Goal: Information Seeking & Learning: Learn about a topic

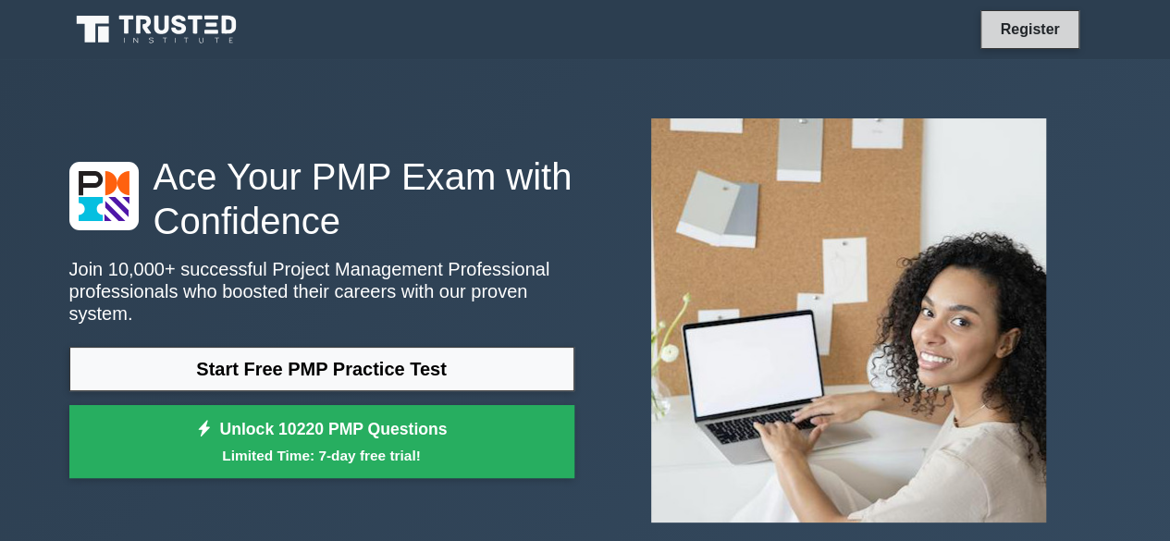
click at [1016, 25] on link "Register" at bounding box center [1029, 29] width 81 height 23
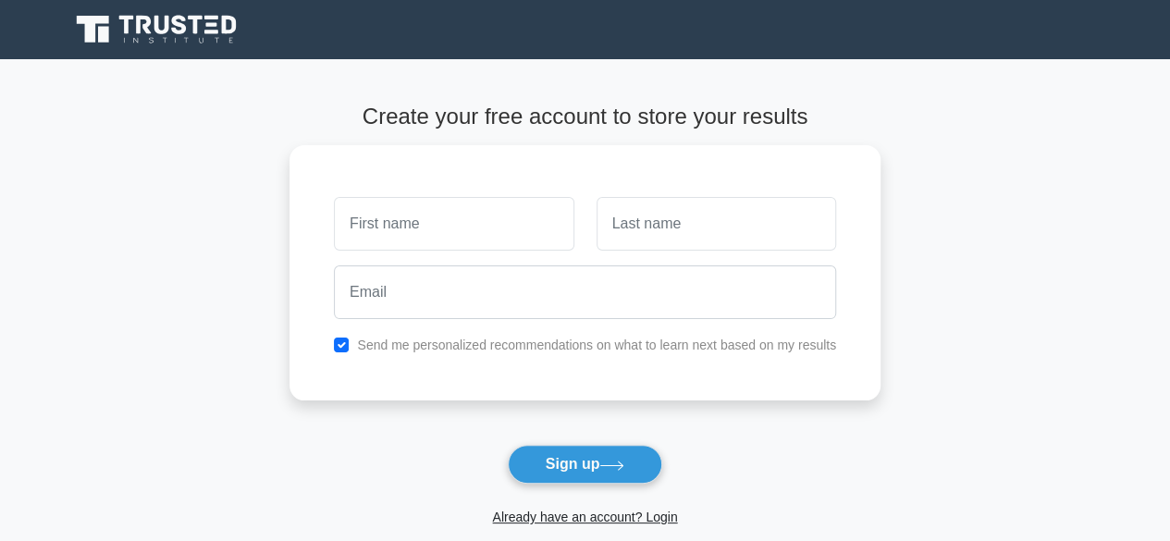
click at [205, 38] on icon at bounding box center [158, 29] width 178 height 35
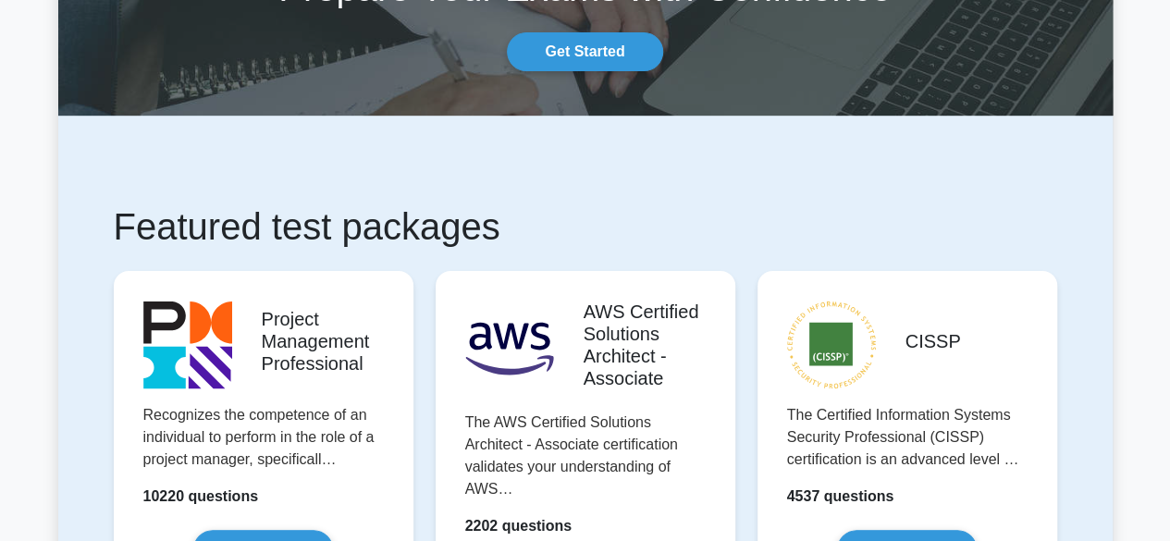
scroll to position [232, 0]
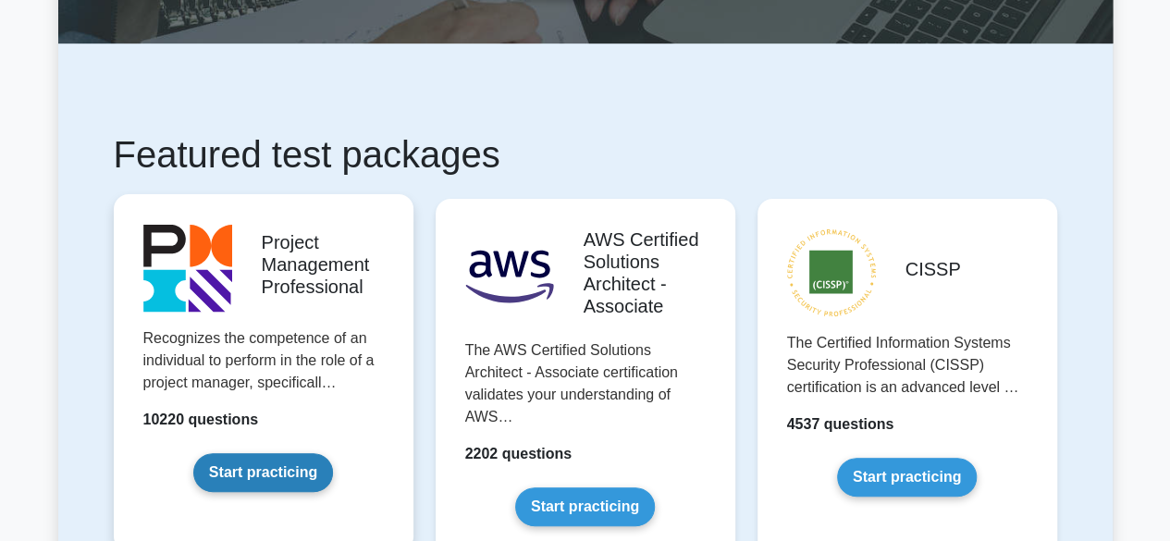
click at [305, 453] on link "Start practicing" at bounding box center [263, 472] width 140 height 39
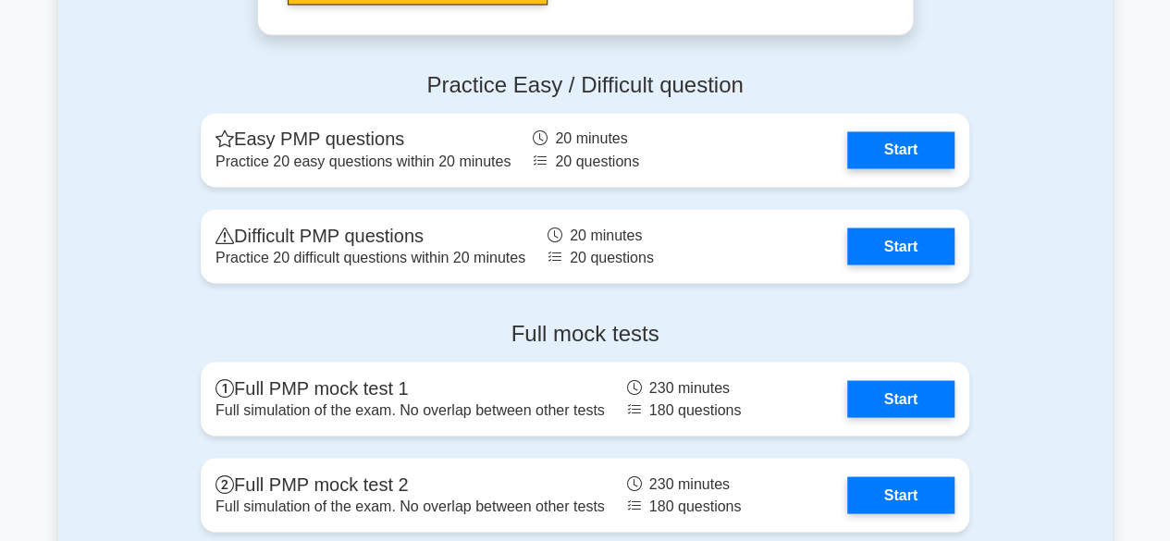
scroll to position [5100, 0]
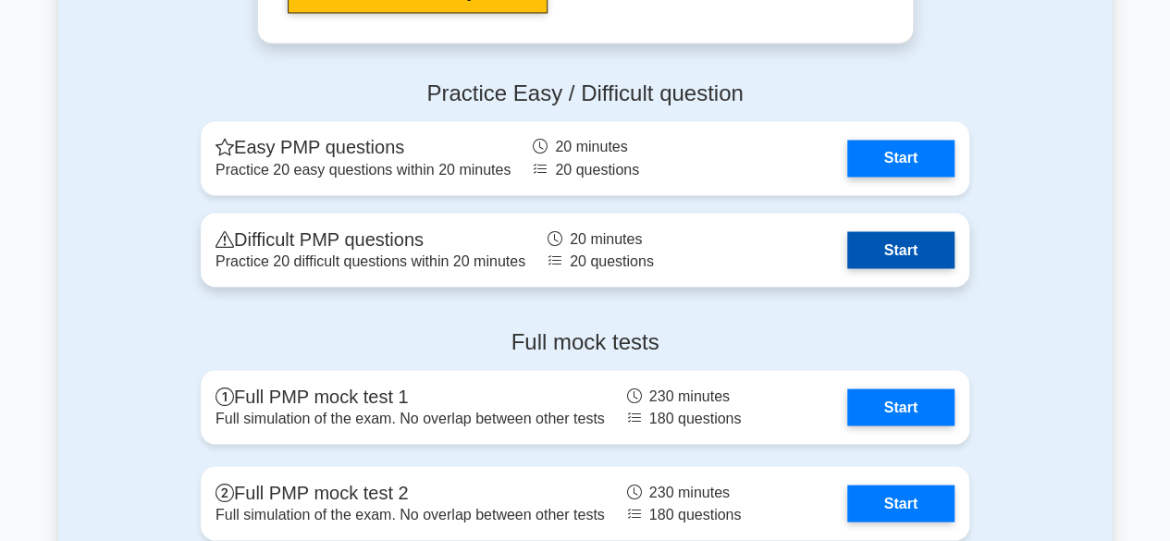
click at [899, 255] on link "Start" at bounding box center [900, 249] width 107 height 37
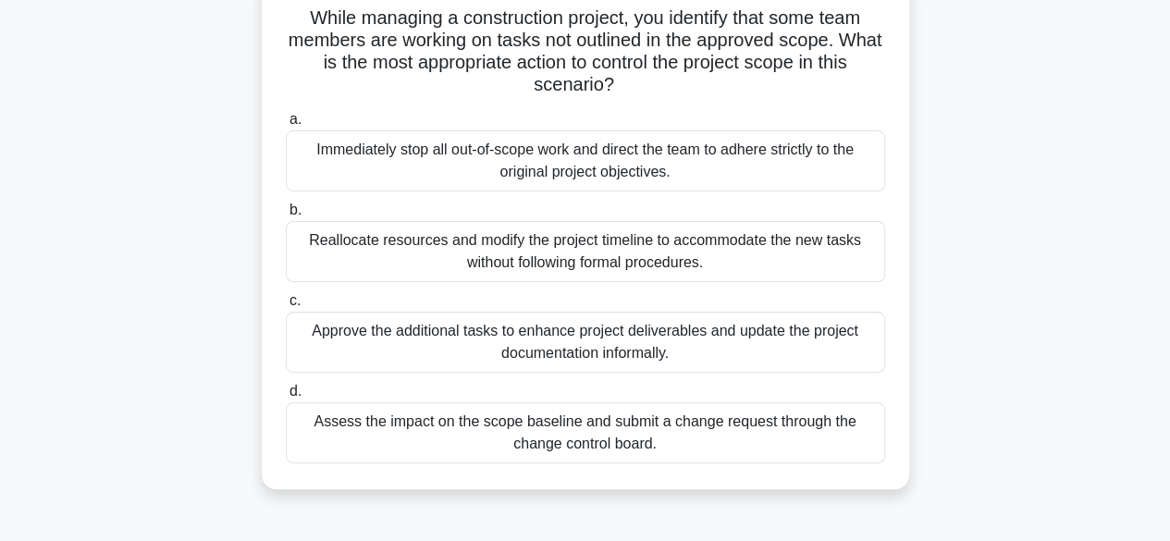
scroll to position [129, 0]
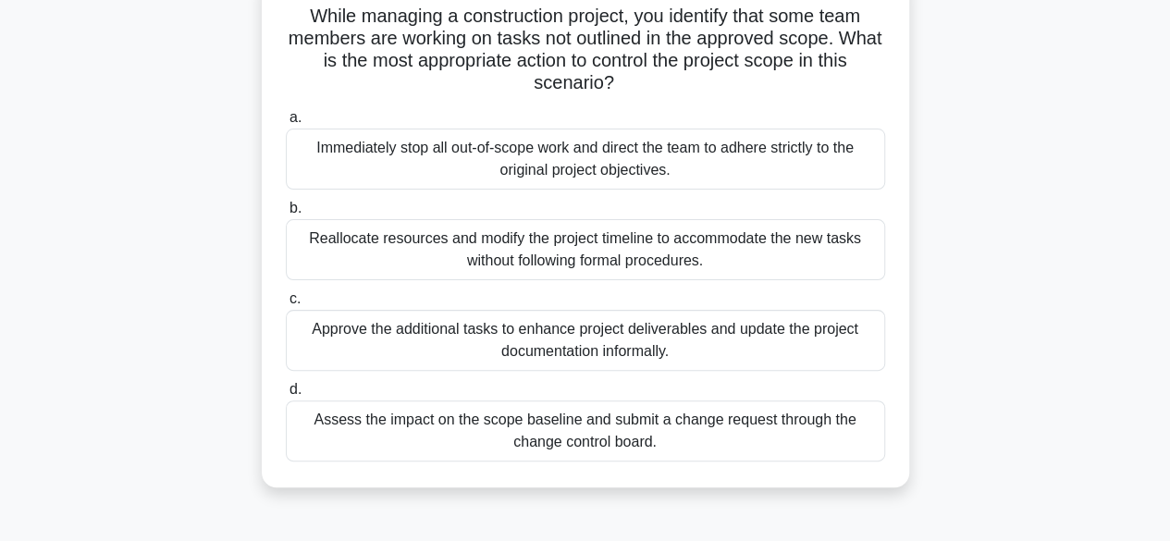
click at [618, 168] on div "Immediately stop all out-of-scope work and direct the team to adhere strictly t…" at bounding box center [585, 159] width 599 height 61
click at [286, 124] on input "a. Immediately stop all out-of-scope work and direct the team to adhere strictl…" at bounding box center [286, 118] width 0 height 12
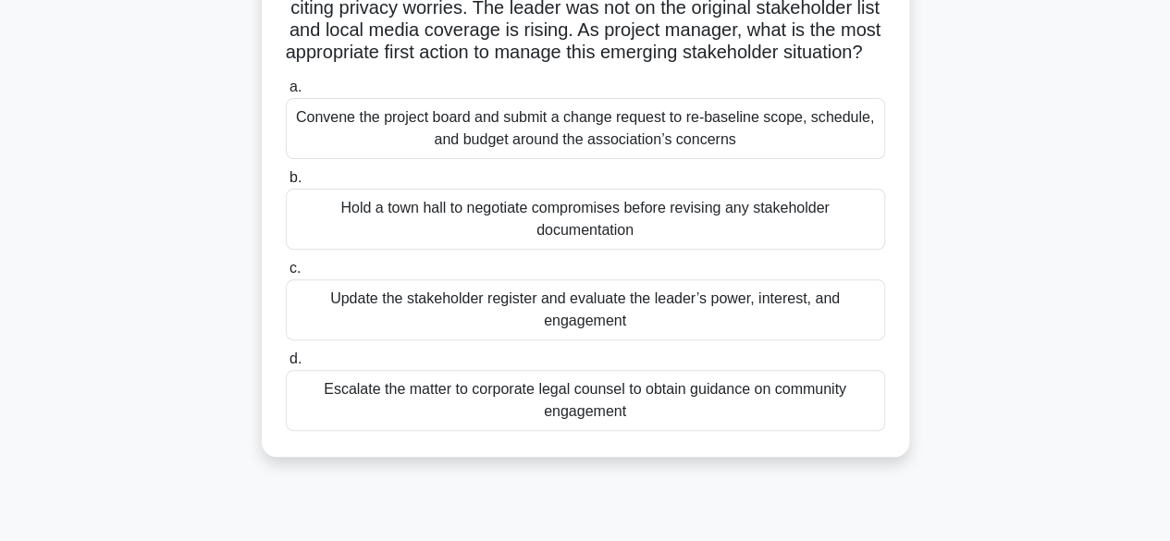
scroll to position [186, 0]
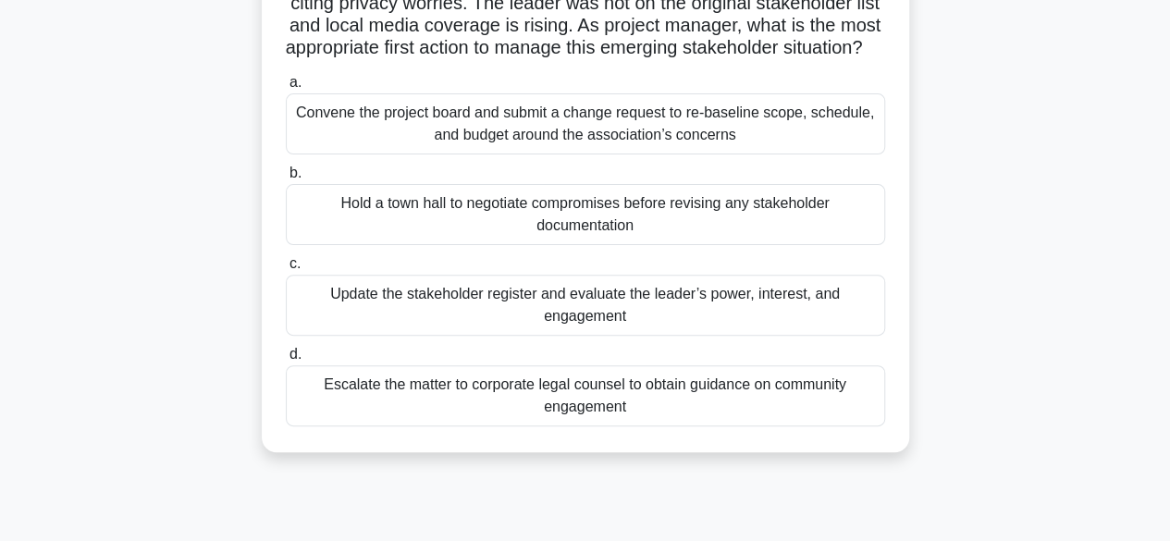
click at [592, 323] on div "Update the stakeholder register and evaluate the leader’s power, interest, and …" at bounding box center [585, 305] width 599 height 61
click at [286, 270] on input "c. Update the stakeholder register and evaluate the leader’s power, interest, a…" at bounding box center [286, 264] width 0 height 12
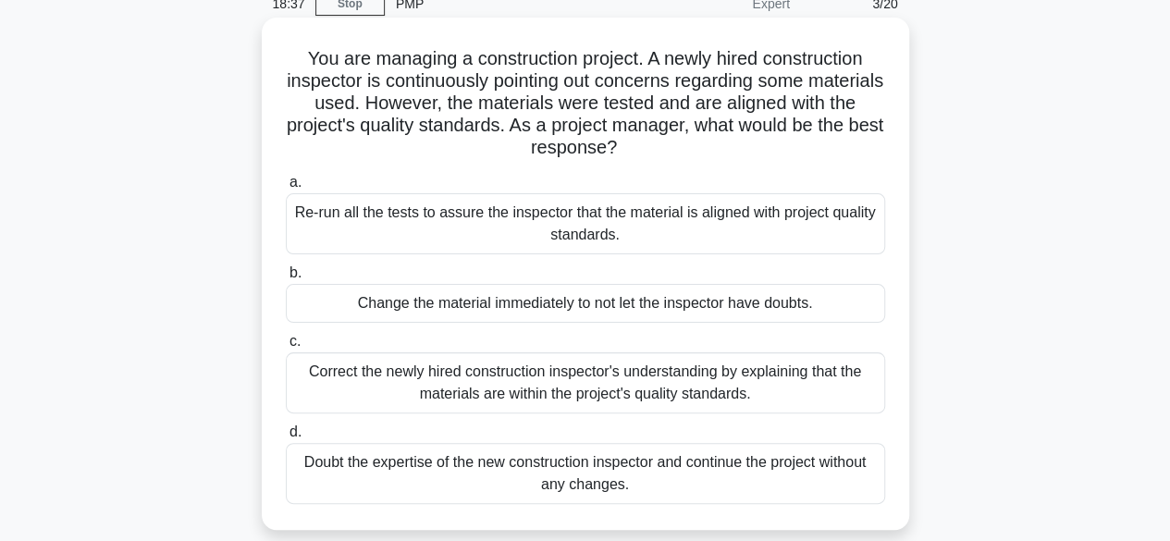
scroll to position [83, 0]
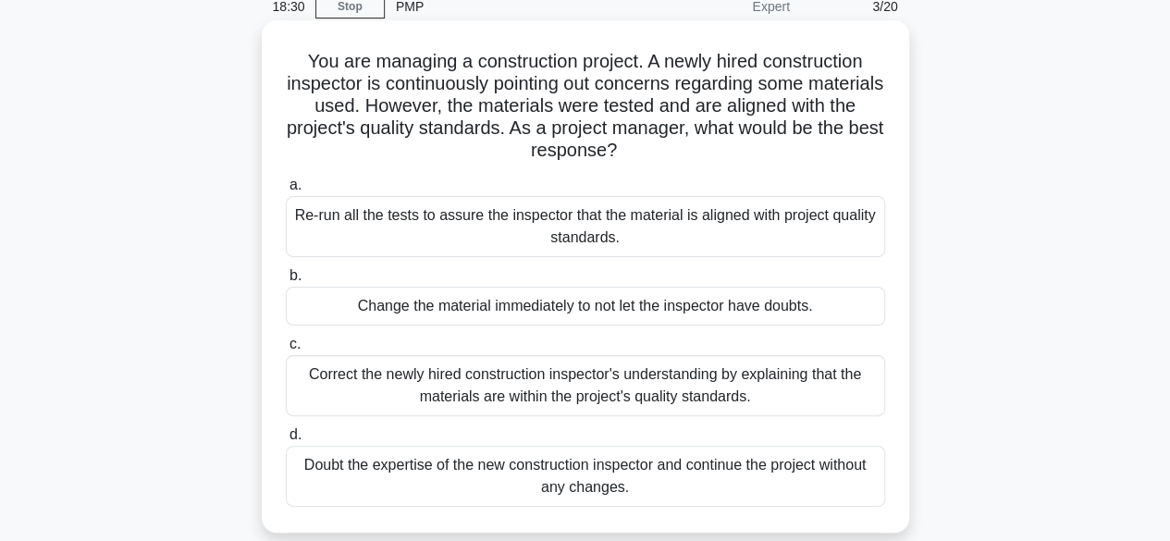
click at [536, 398] on div "Correct the newly hired construction inspector's understanding by explaining th…" at bounding box center [585, 385] width 599 height 61
click at [286, 351] on input "c. Correct the newly hired construction inspector's understanding by explaining…" at bounding box center [286, 345] width 0 height 12
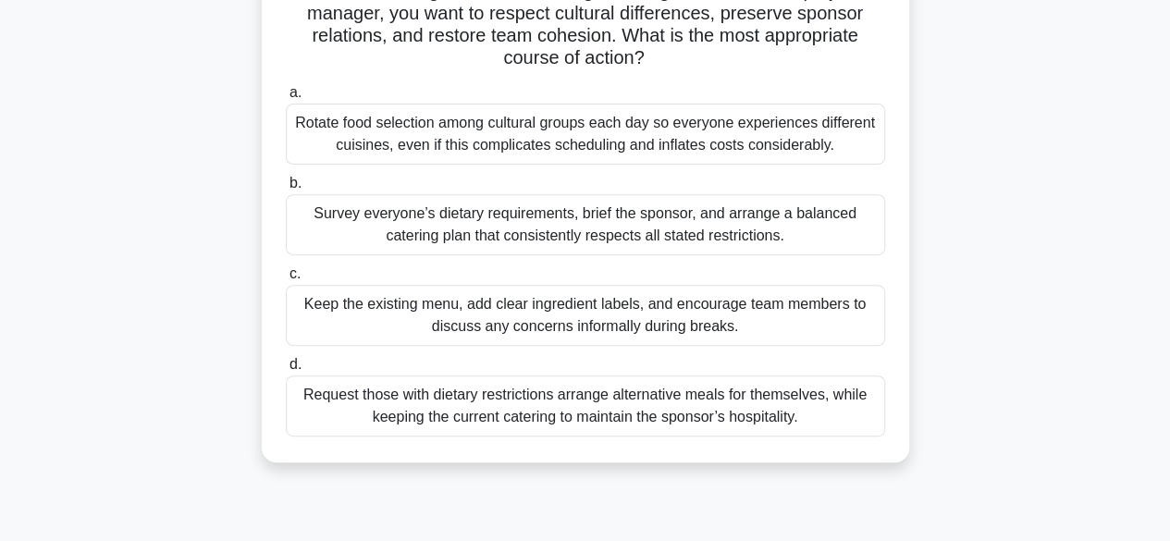
scroll to position [250, 0]
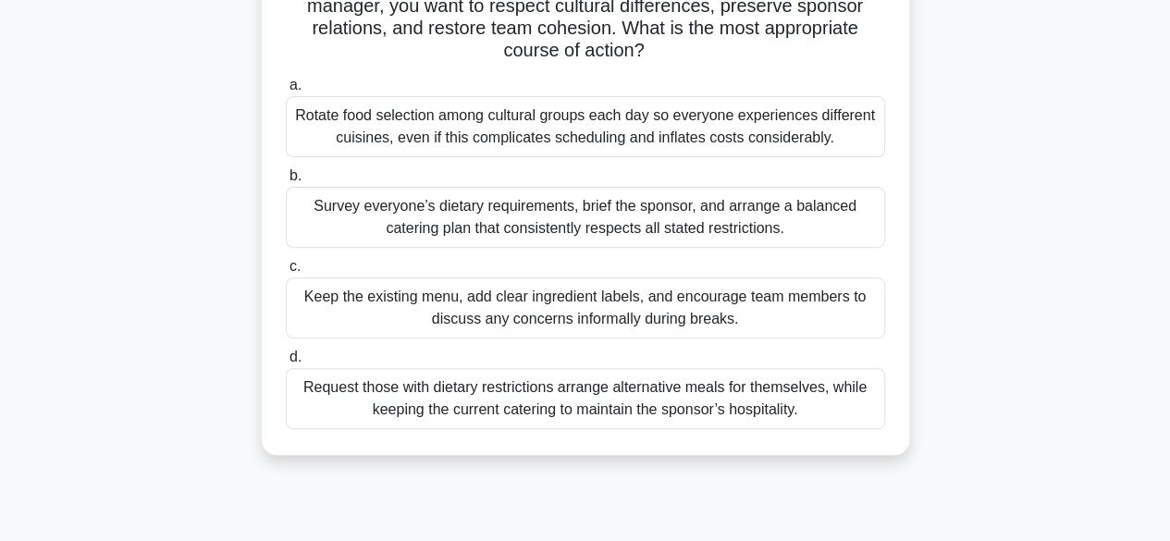
click at [590, 215] on div "Survey everyone’s dietary requirements, brief the sponsor, and arrange a balanc…" at bounding box center [585, 217] width 599 height 61
click at [286, 182] on input "b. Survey everyone’s dietary requirements, brief the sponsor, and arrange a bal…" at bounding box center [286, 176] width 0 height 12
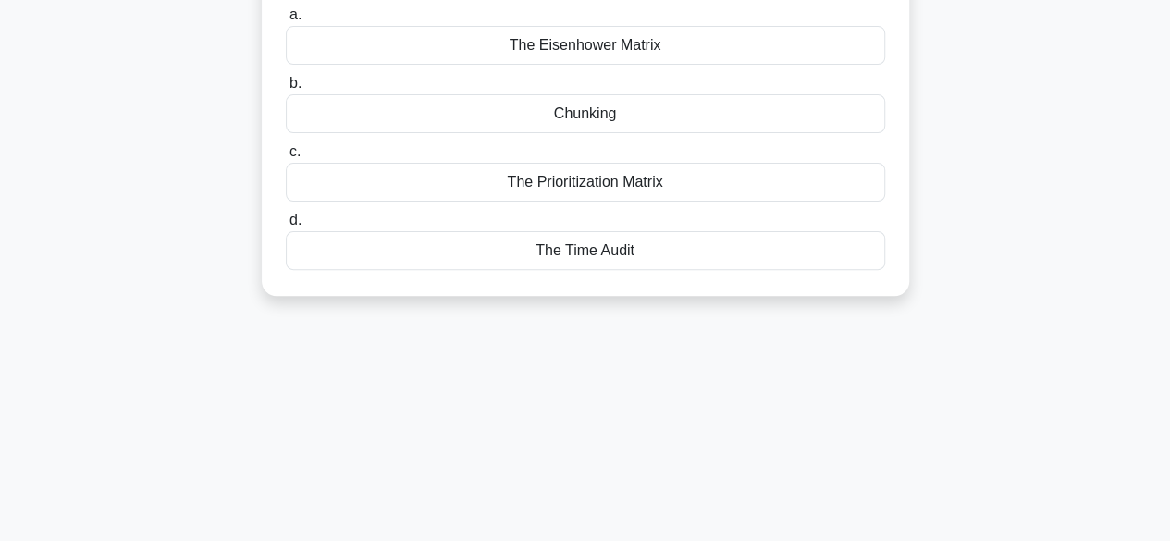
scroll to position [0, 0]
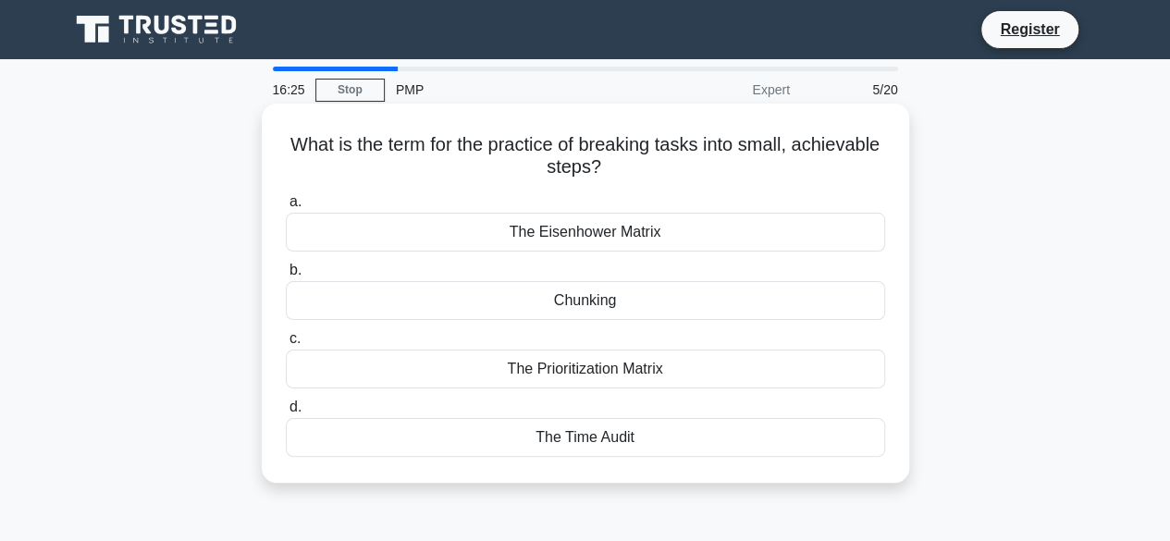
click at [633, 304] on div "Chunking" at bounding box center [585, 300] width 599 height 39
click at [286, 277] on input "b. Chunking" at bounding box center [286, 271] width 0 height 12
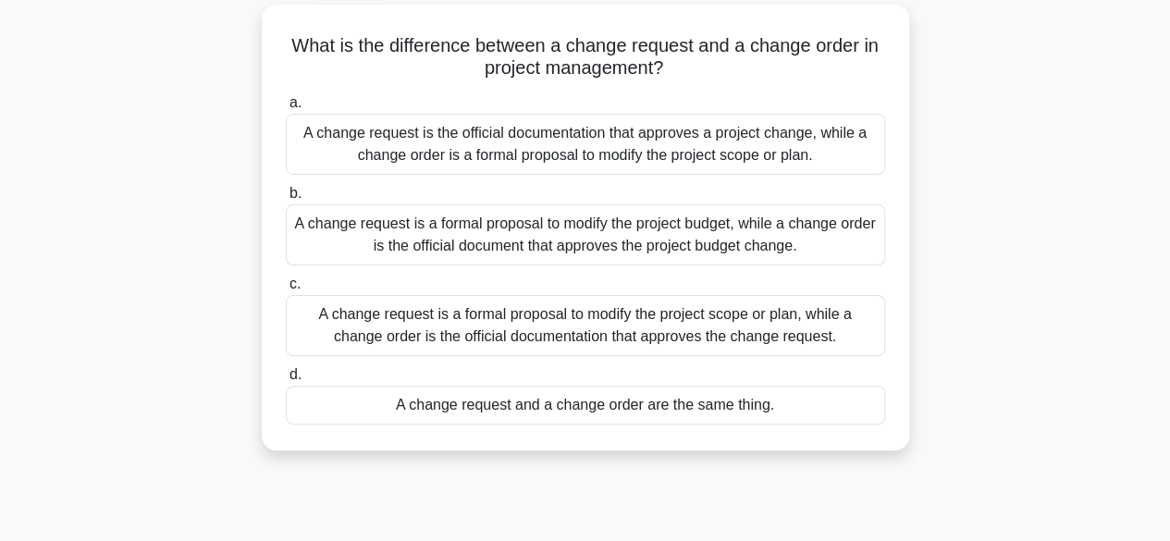
scroll to position [105, 0]
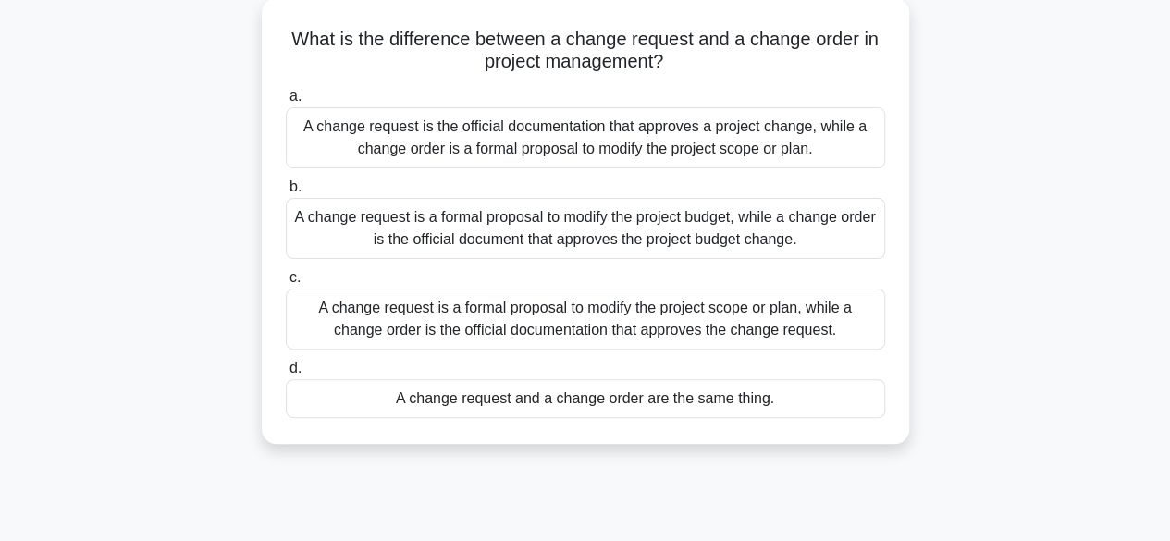
click at [609, 129] on div "A change request is the official documentation that approves a project change, …" at bounding box center [585, 137] width 599 height 61
click at [286, 103] on input "a. A change request is the official documentation that approves a project chang…" at bounding box center [286, 97] width 0 height 12
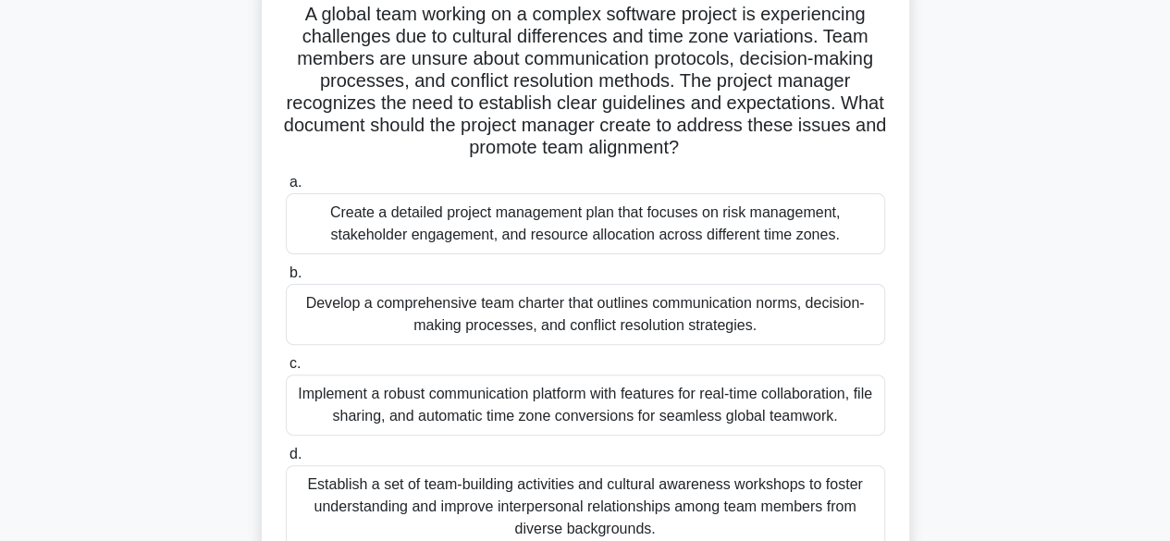
scroll to position [156, 0]
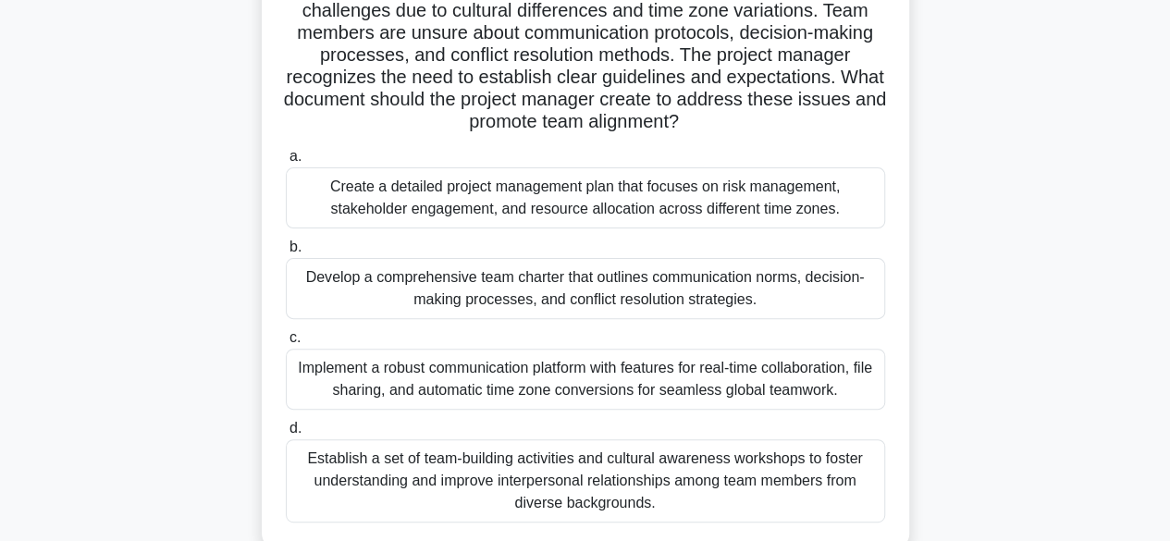
click at [580, 293] on div "Develop a comprehensive team charter that outlines communication norms, decisio…" at bounding box center [585, 288] width 599 height 61
click at [286, 253] on input "b. Develop a comprehensive team charter that outlines communication norms, deci…" at bounding box center [286, 247] width 0 height 12
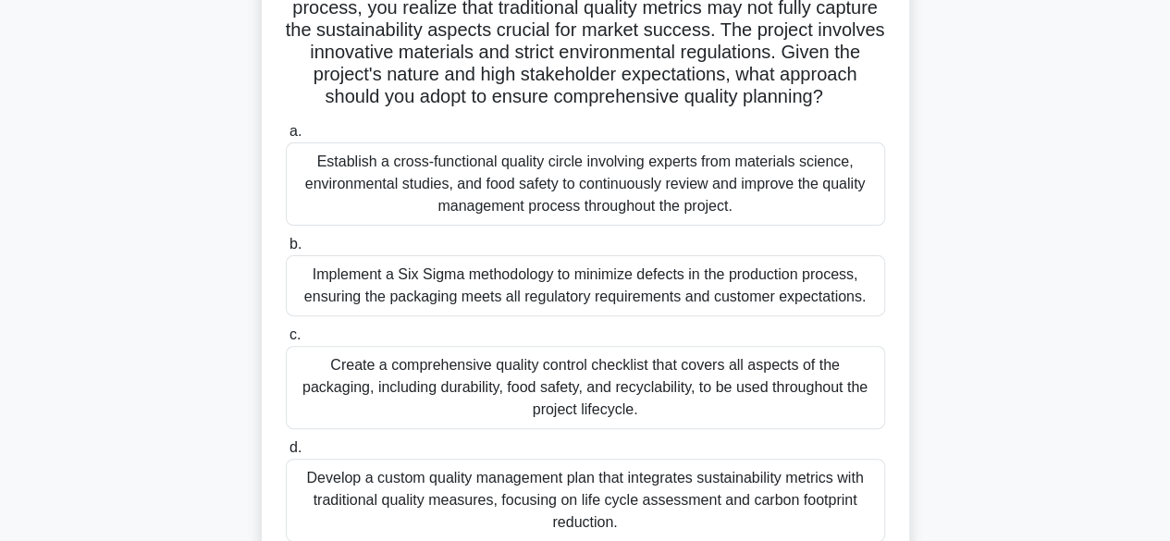
scroll to position [190, 0]
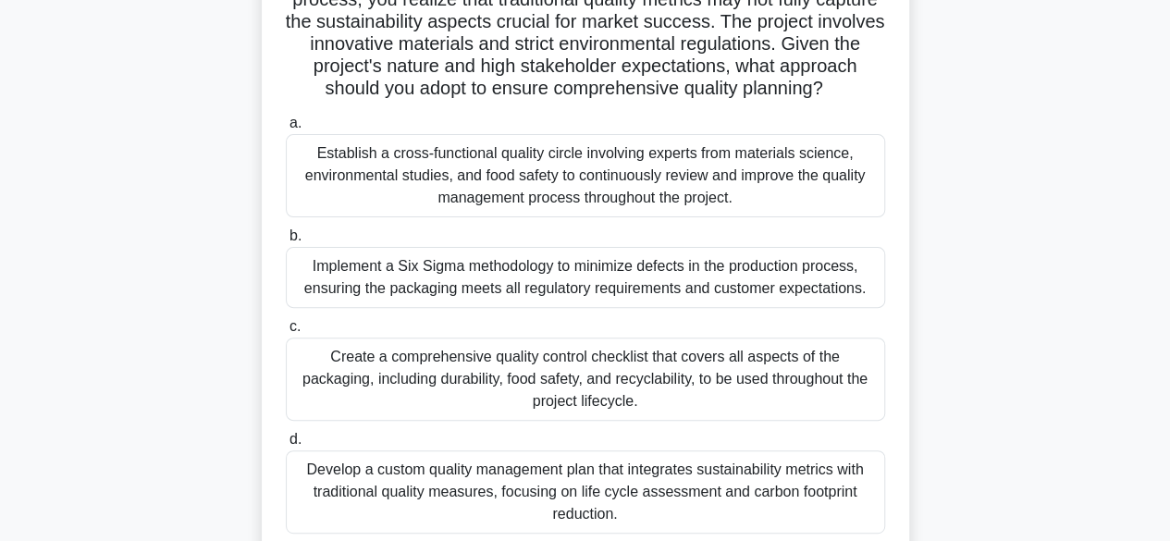
click at [580, 384] on div "Create a comprehensive quality control checklist that covers all aspects of the…" at bounding box center [585, 379] width 599 height 83
click at [286, 333] on input "c. Create a comprehensive quality control checklist that covers all aspects of …" at bounding box center [286, 327] width 0 height 12
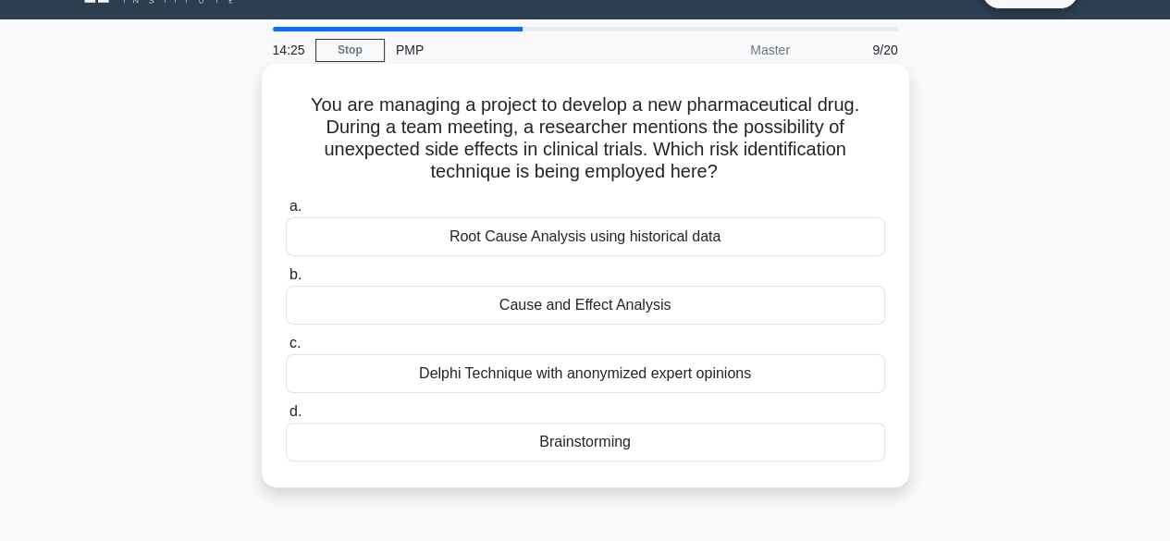
scroll to position [0, 0]
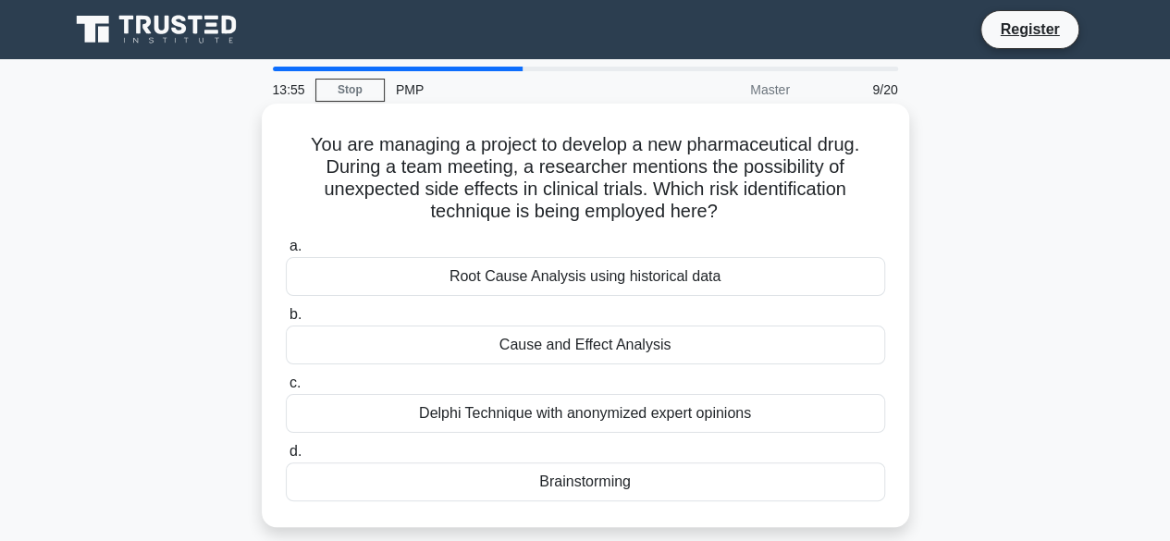
click at [525, 415] on div "Delphi Technique with anonymized expert opinions" at bounding box center [585, 413] width 599 height 39
click at [286, 389] on input "c. Delphi Technique with anonymized expert opinions" at bounding box center [286, 383] width 0 height 12
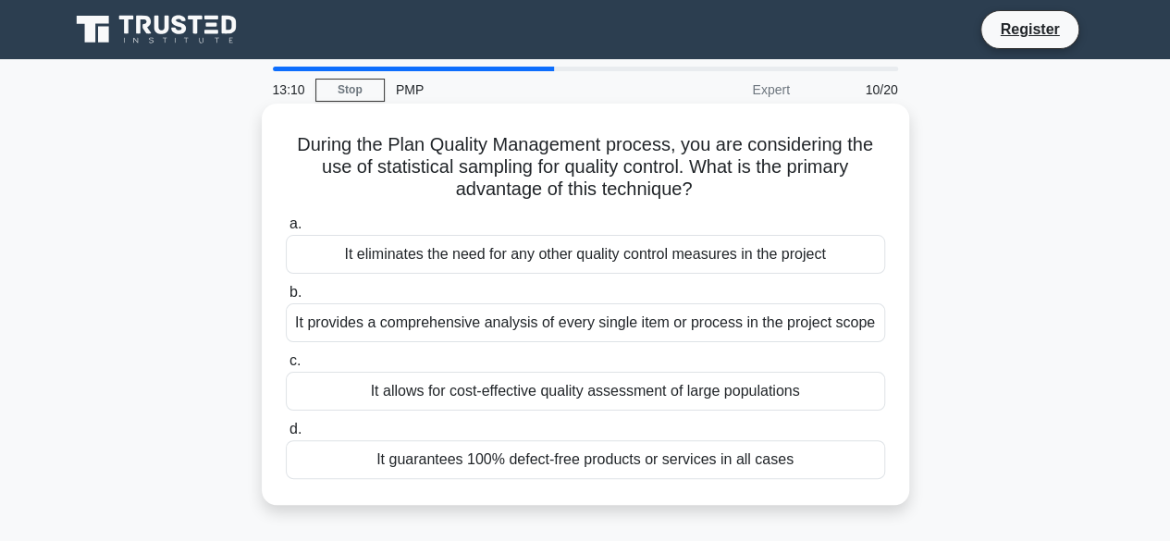
click at [473, 383] on div "It allows for cost-effective quality assessment of large populations" at bounding box center [585, 391] width 599 height 39
click at [286, 367] on input "c. It allows for cost-effective quality assessment of large populations" at bounding box center [286, 361] width 0 height 12
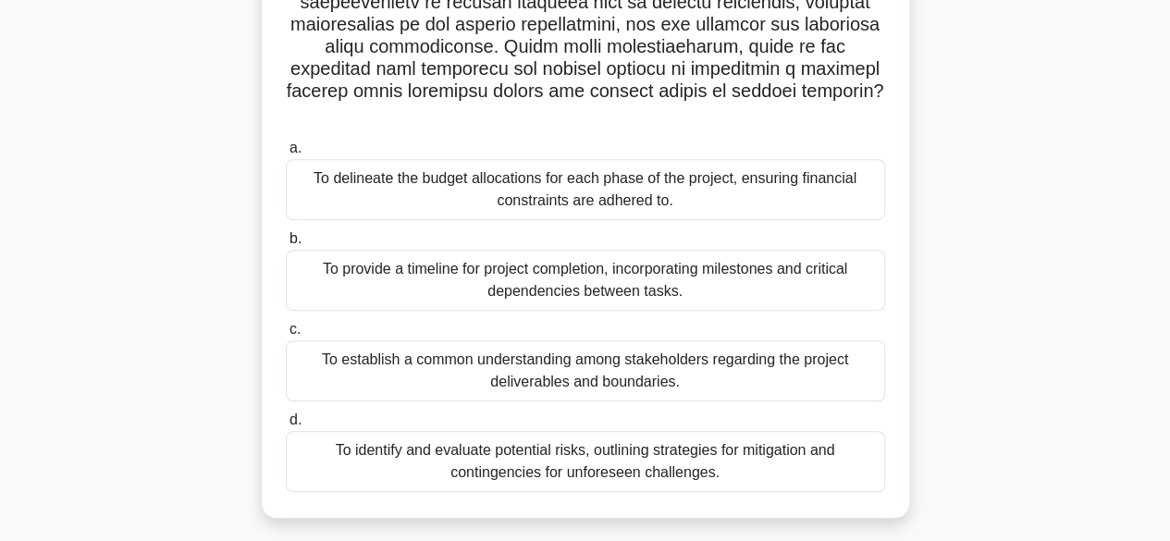
scroll to position [370, 0]
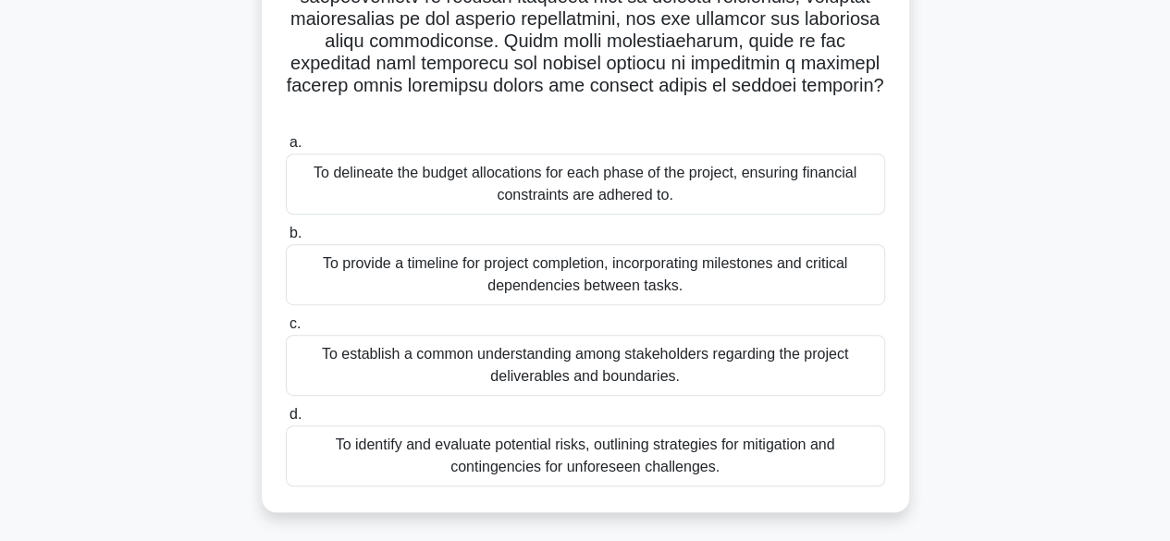
click at [574, 354] on div "To establish a common understanding among stakeholders regarding the project de…" at bounding box center [585, 365] width 599 height 61
click at [286, 330] on input "c. To establish a common understanding among stakeholders regarding the project…" at bounding box center [286, 324] width 0 height 12
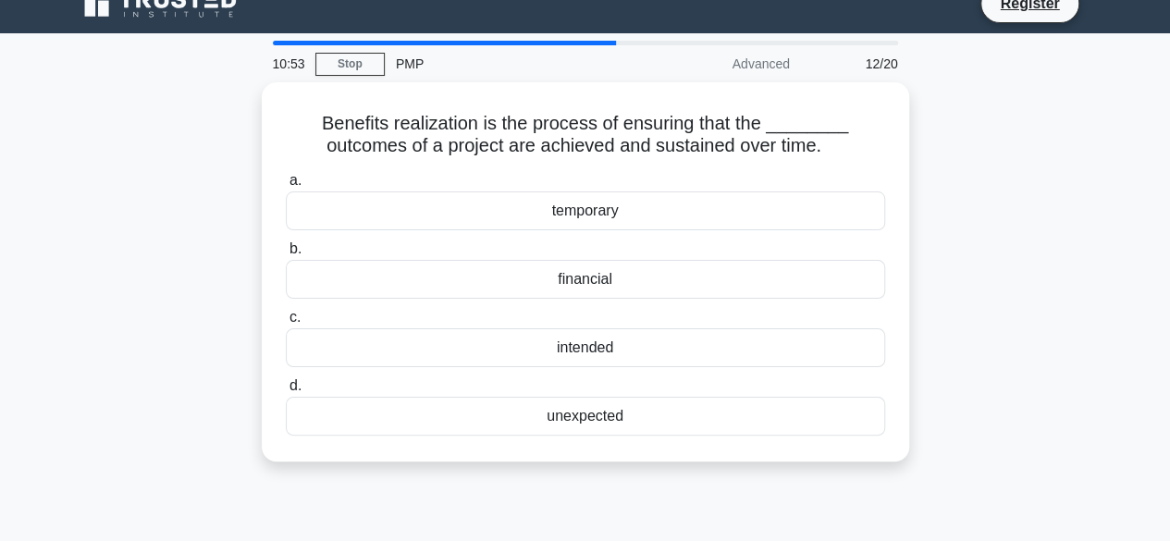
scroll to position [0, 0]
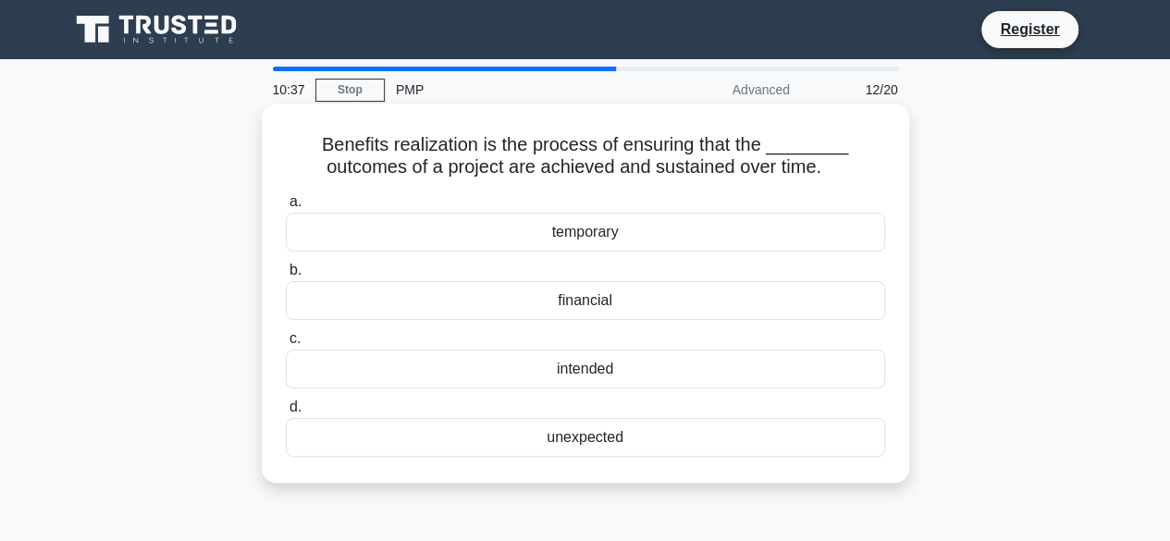
click at [590, 366] on div "intended" at bounding box center [585, 369] width 599 height 39
click at [286, 345] on input "c. intended" at bounding box center [286, 339] width 0 height 12
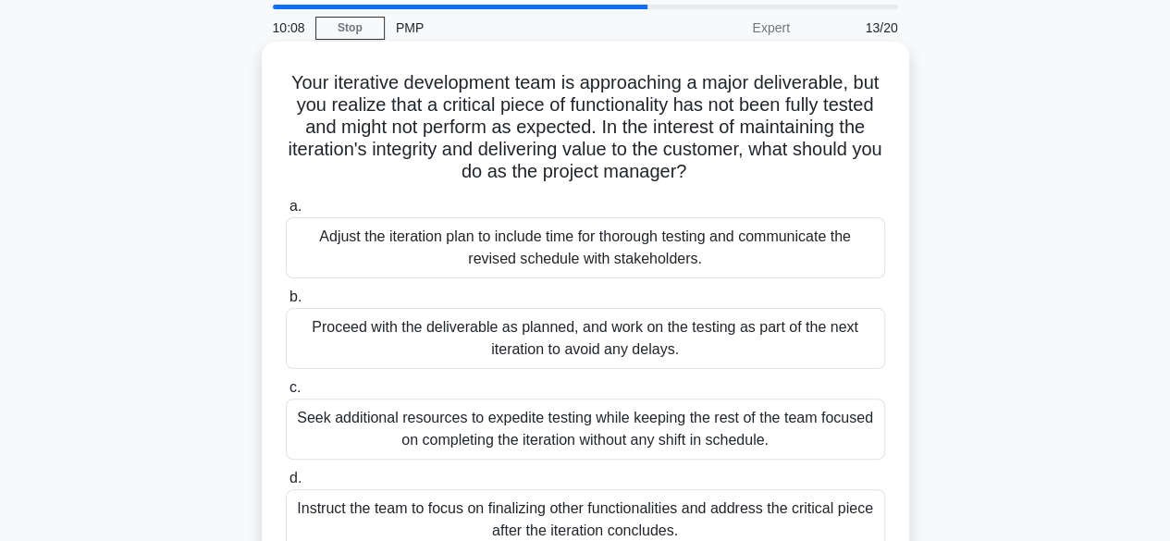
scroll to position [77, 0]
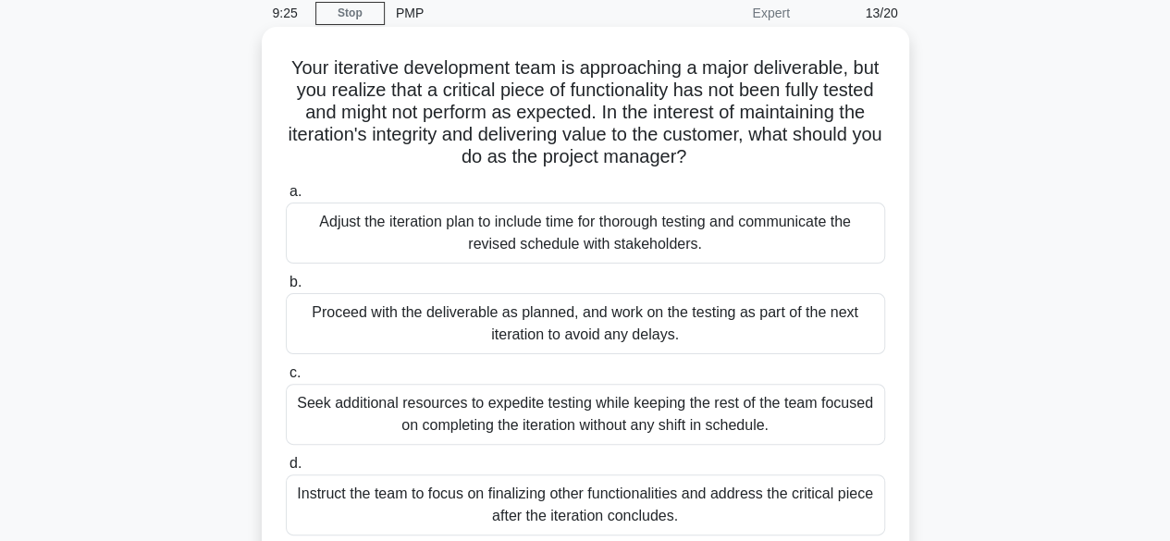
click at [531, 332] on div "Proceed with the deliverable as planned, and work on the testing as part of the…" at bounding box center [585, 323] width 599 height 61
click at [286, 289] on input "b. Proceed with the deliverable as planned, and work on the testing as part of …" at bounding box center [286, 283] width 0 height 12
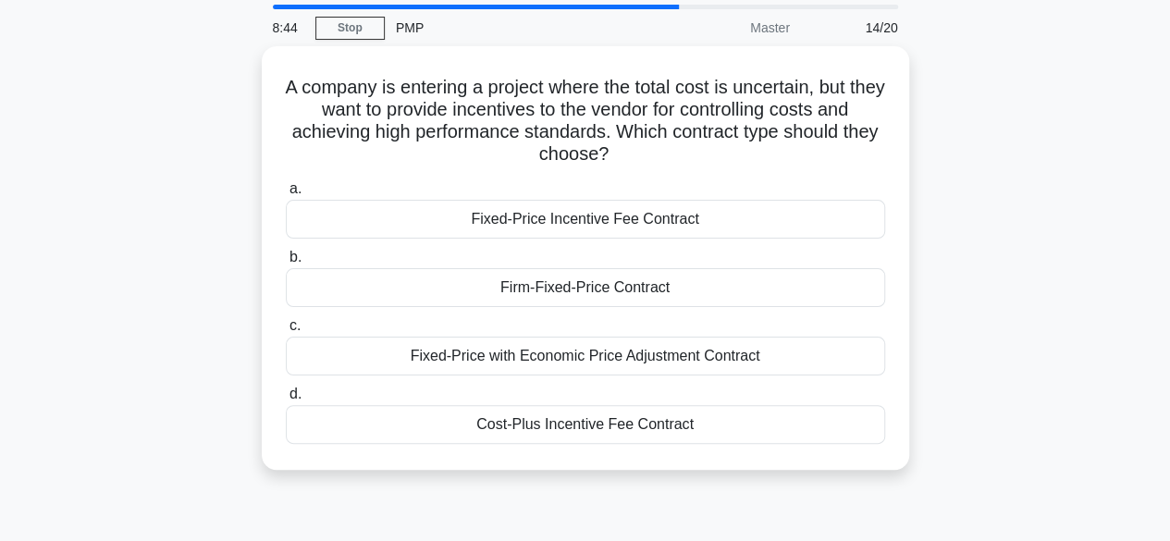
scroll to position [63, 0]
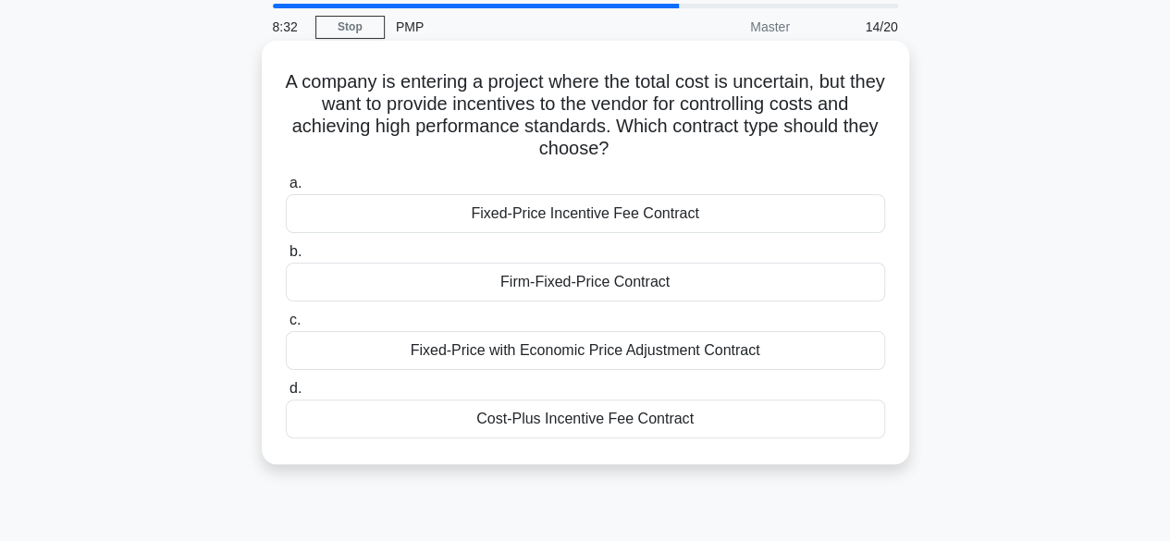
click at [627, 415] on div "Cost-Plus Incentive Fee Contract" at bounding box center [585, 419] width 599 height 39
click at [286, 395] on input "d. Cost-Plus Incentive Fee Contract" at bounding box center [286, 389] width 0 height 12
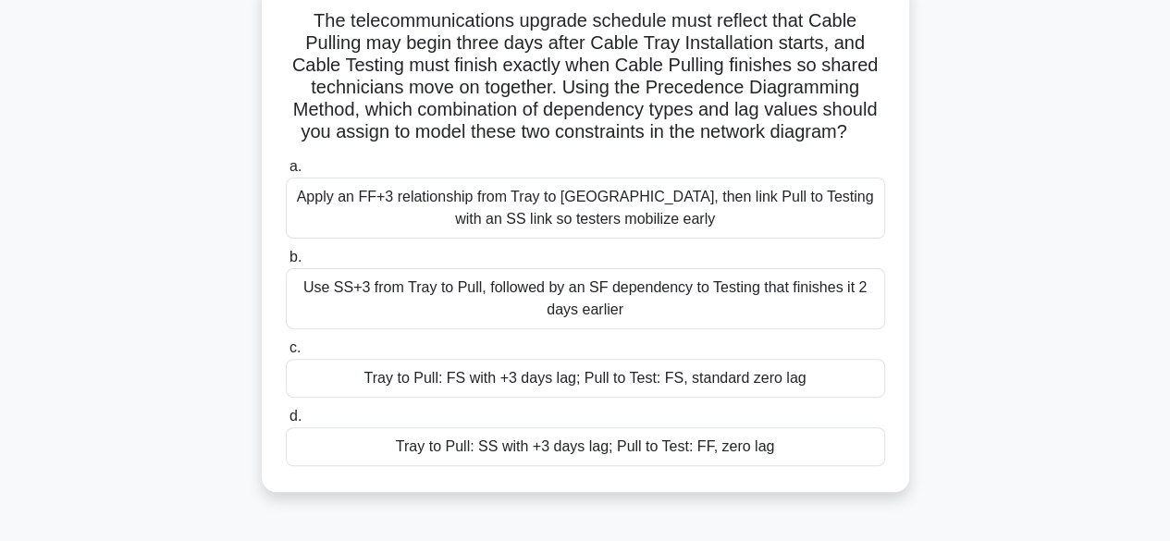
scroll to position [134, 0]
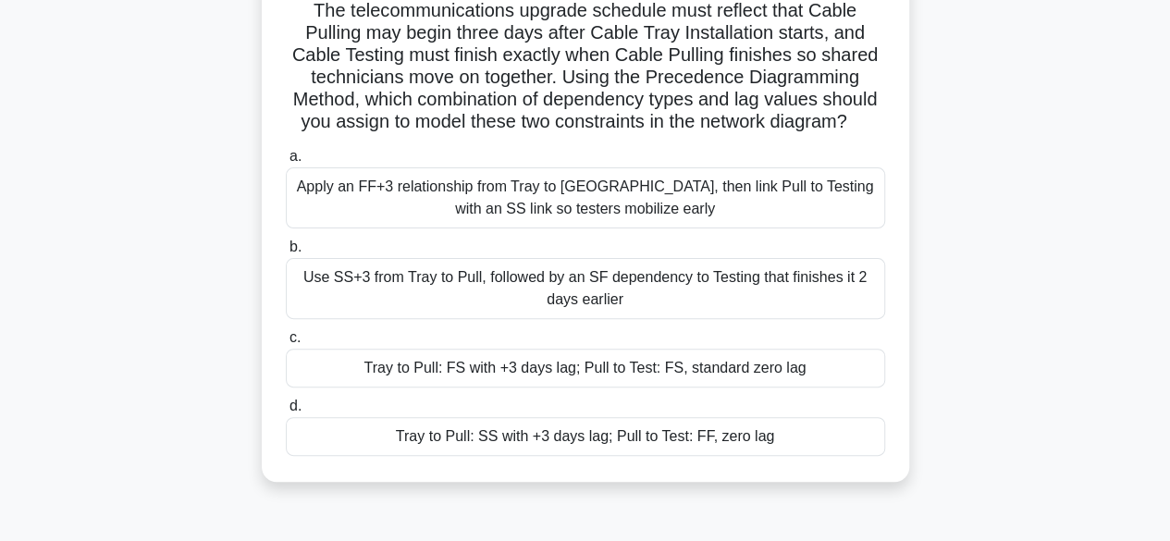
click at [475, 368] on div "Tray to Pull: FS with +3 days lag; Pull to Test: FS, standard zero lag" at bounding box center [585, 368] width 599 height 39
click at [286, 344] on input "c. Tray to Pull: FS with +3 days lag; Pull to Test: FS, standard zero lag" at bounding box center [286, 338] width 0 height 12
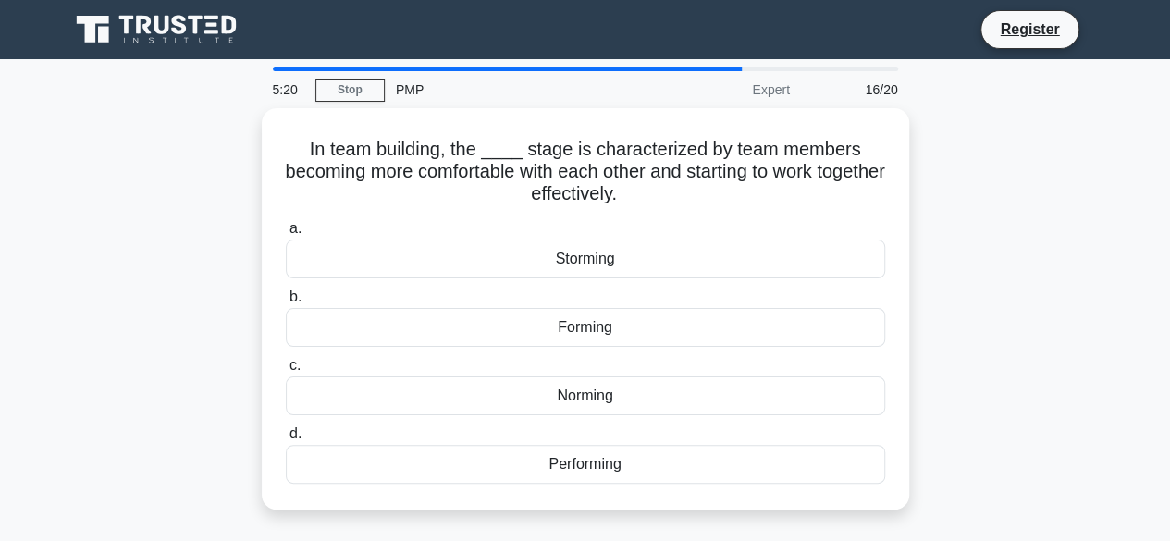
scroll to position [0, 0]
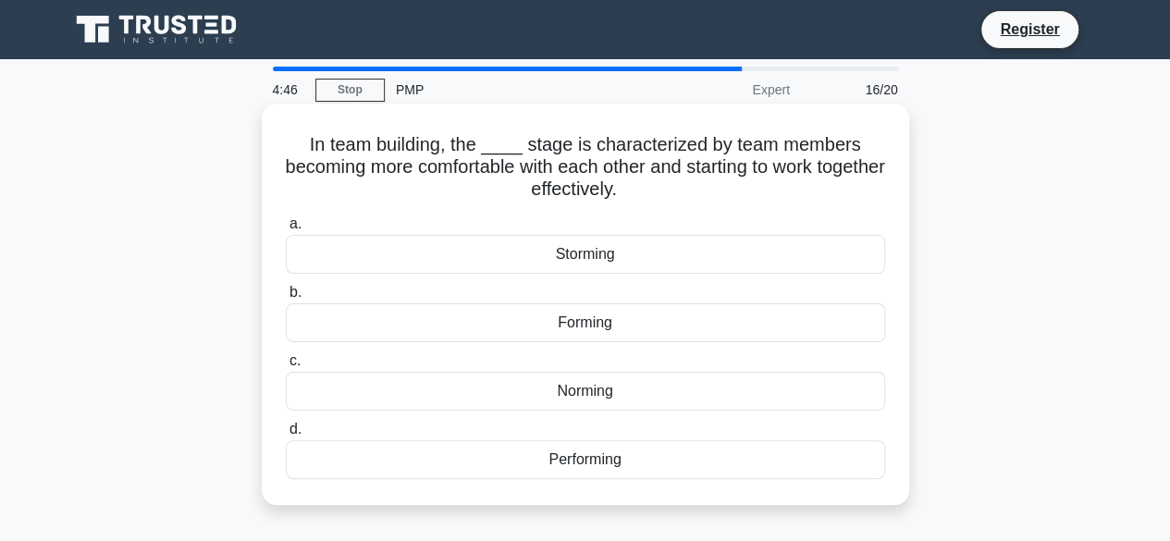
click at [597, 400] on div "Norming" at bounding box center [585, 391] width 599 height 39
click at [286, 367] on input "c. Norming" at bounding box center [286, 361] width 0 height 12
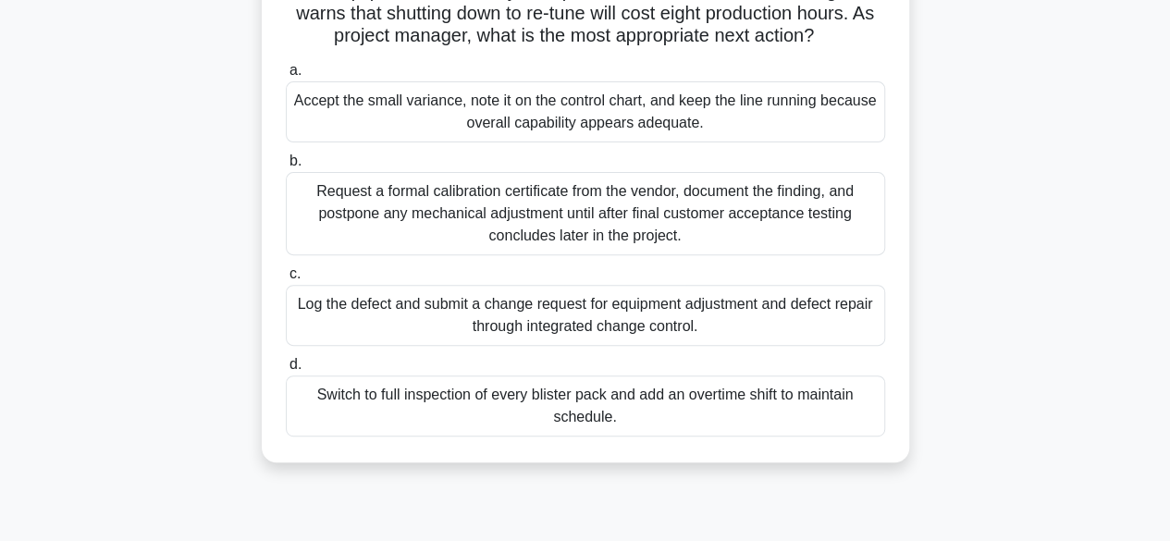
scroll to position [228, 0]
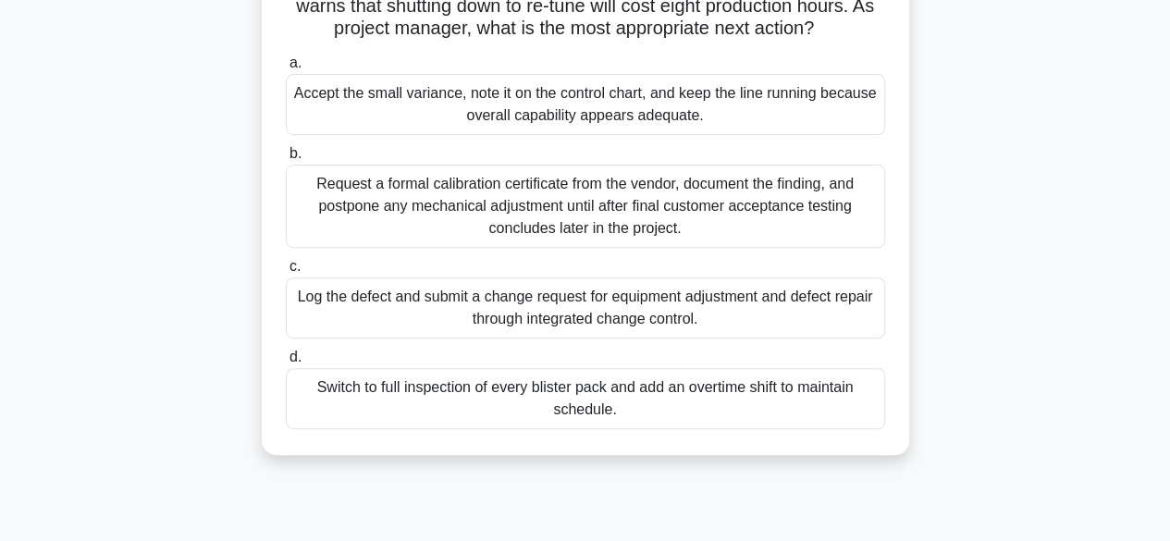
click at [608, 326] on div "Log the defect and submit a change request for equipment adjustment and defect …" at bounding box center [585, 307] width 599 height 61
click at [286, 273] on input "c. Log the defect and submit a change request for equipment adjustment and defe…" at bounding box center [286, 267] width 0 height 12
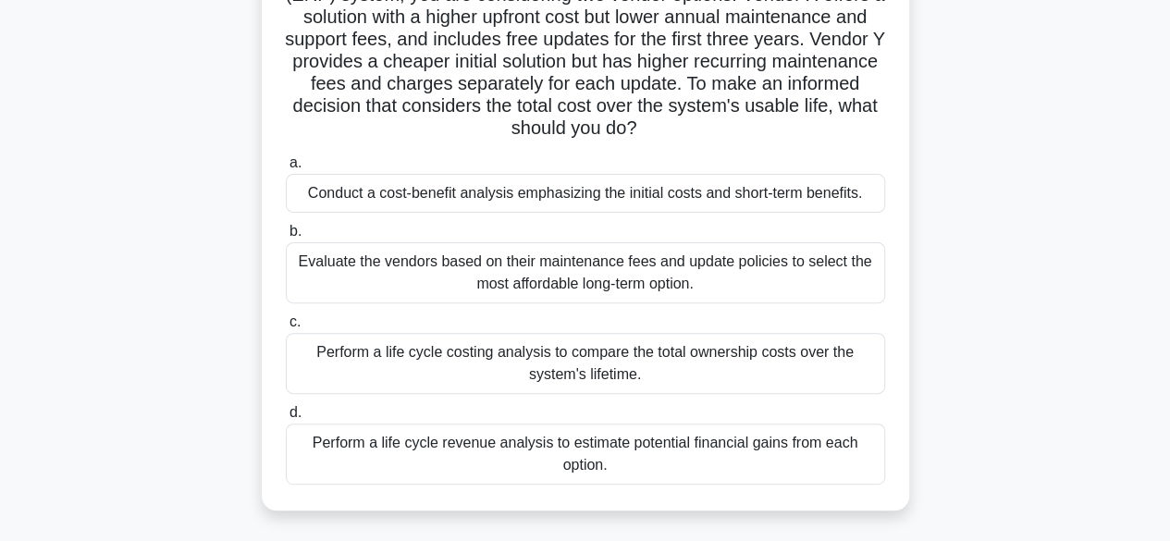
scroll to position [179, 0]
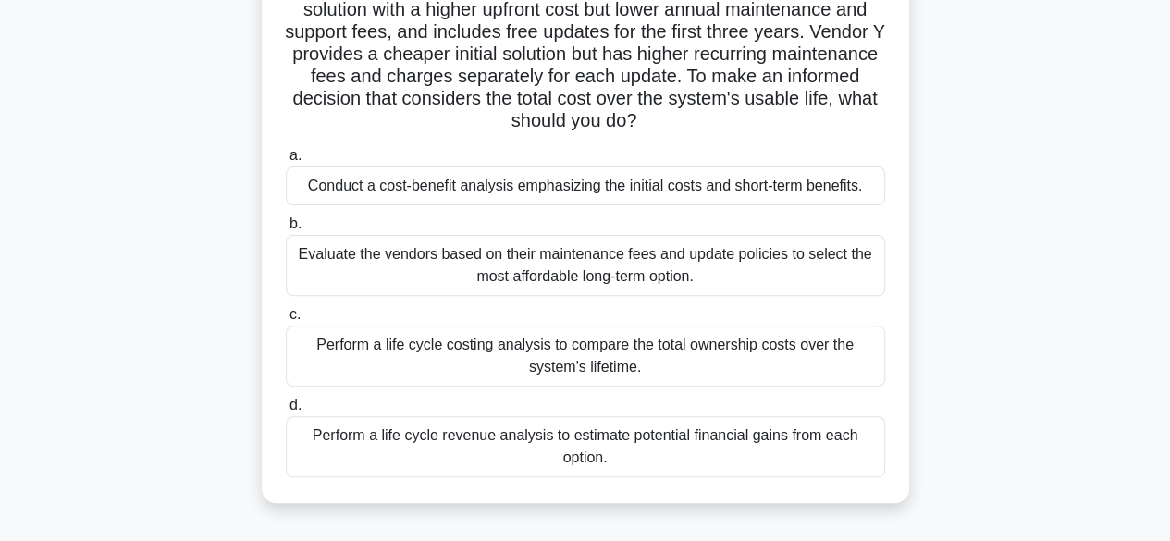
click at [600, 362] on div "Perform a life cycle costing analysis to compare the total ownership costs over…" at bounding box center [585, 356] width 599 height 61
click at [286, 321] on input "c. Perform a life cycle costing analysis to compare the total ownership costs o…" at bounding box center [286, 315] width 0 height 12
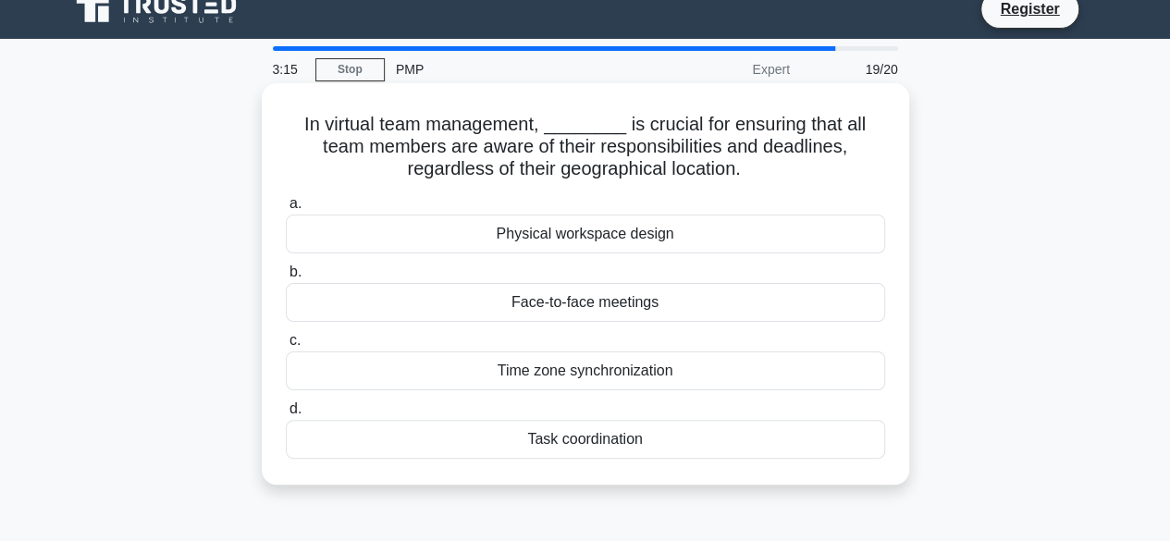
scroll to position [0, 0]
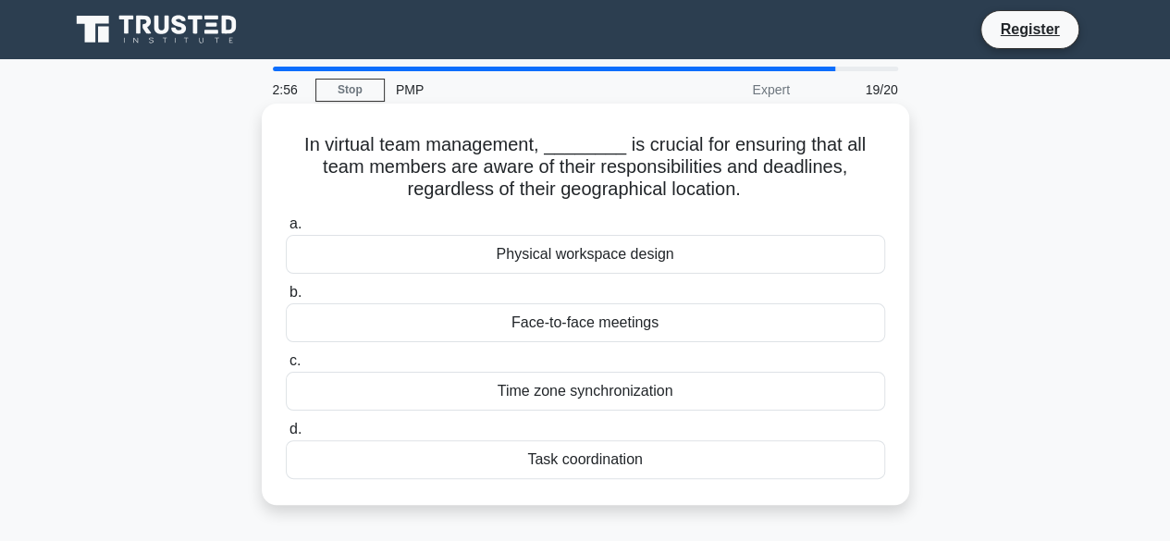
click at [580, 394] on div "Time zone synchronization" at bounding box center [585, 391] width 599 height 39
click at [286, 367] on input "c. Time zone synchronization" at bounding box center [286, 361] width 0 height 12
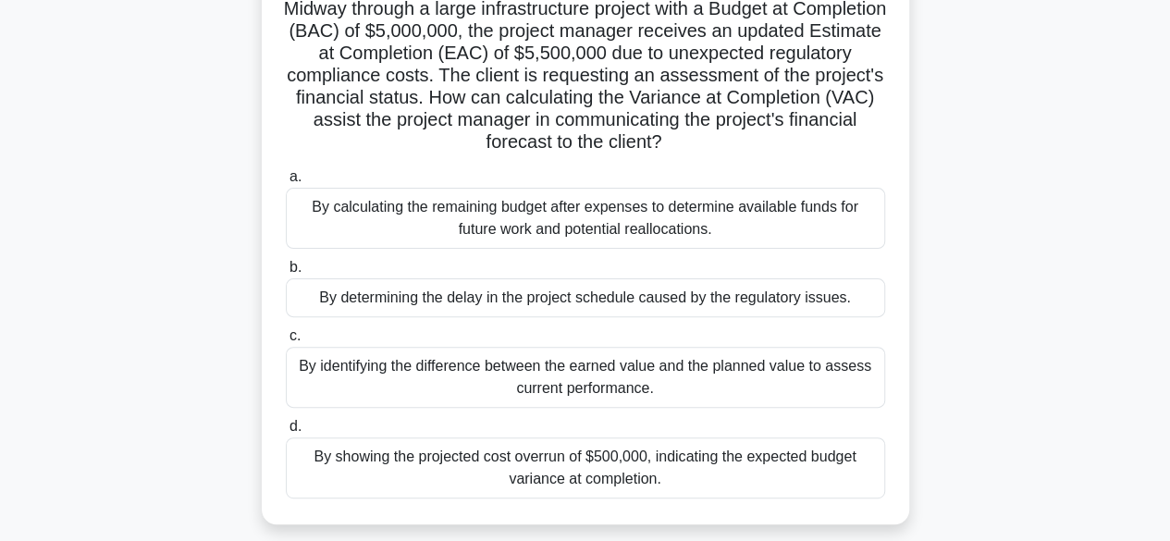
scroll to position [142, 0]
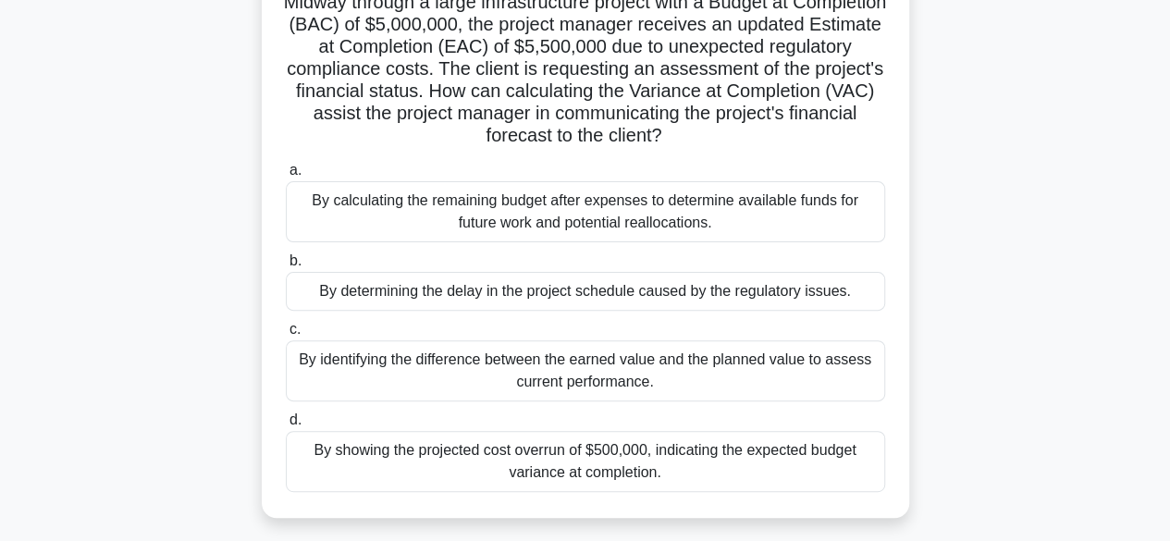
click at [601, 462] on div "By showing the projected cost overrun of $500,000, indicating the expected budg…" at bounding box center [585, 461] width 599 height 61
click at [286, 426] on input "d. By showing the projected cost overrun of $500,000, indicating the expected b…" at bounding box center [286, 420] width 0 height 12
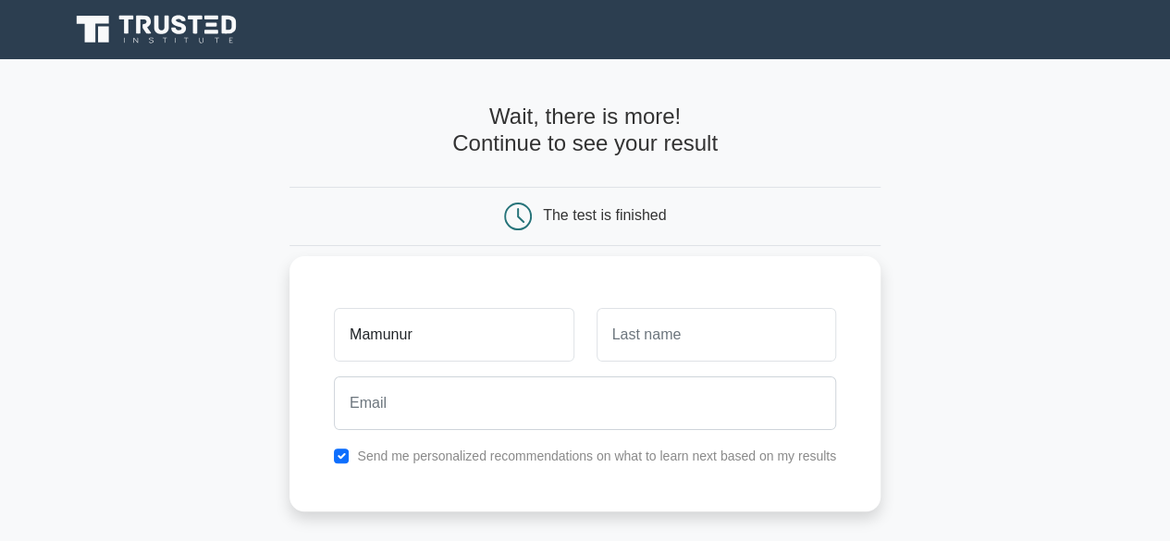
type input "Mamunur"
click at [673, 333] on input "text" at bounding box center [717, 335] width 240 height 54
type input "R"
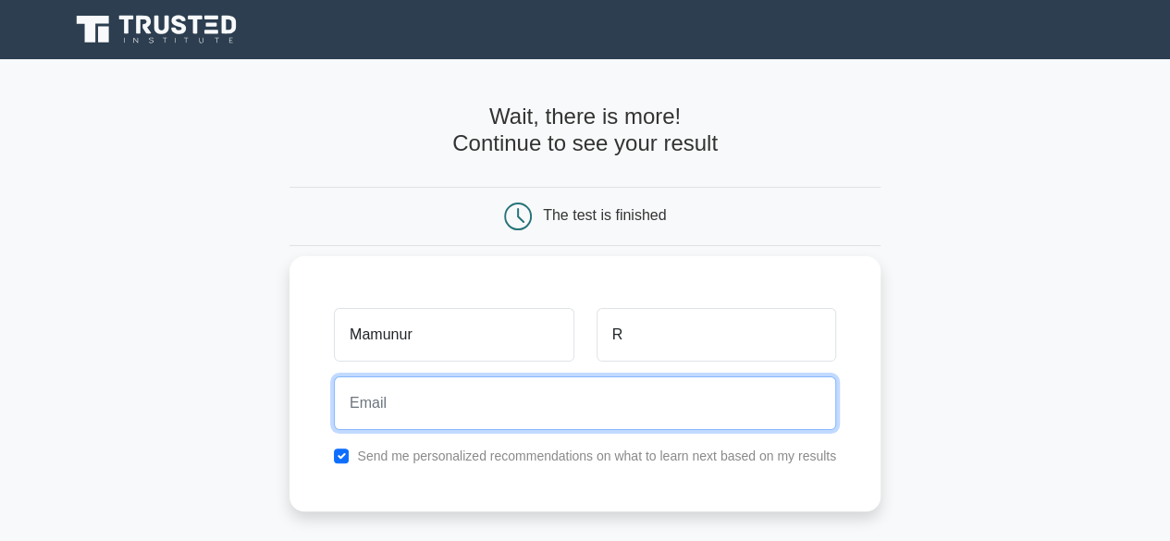
click at [564, 393] on input "email" at bounding box center [585, 403] width 502 height 54
type input "maaamunur@gmail.com"
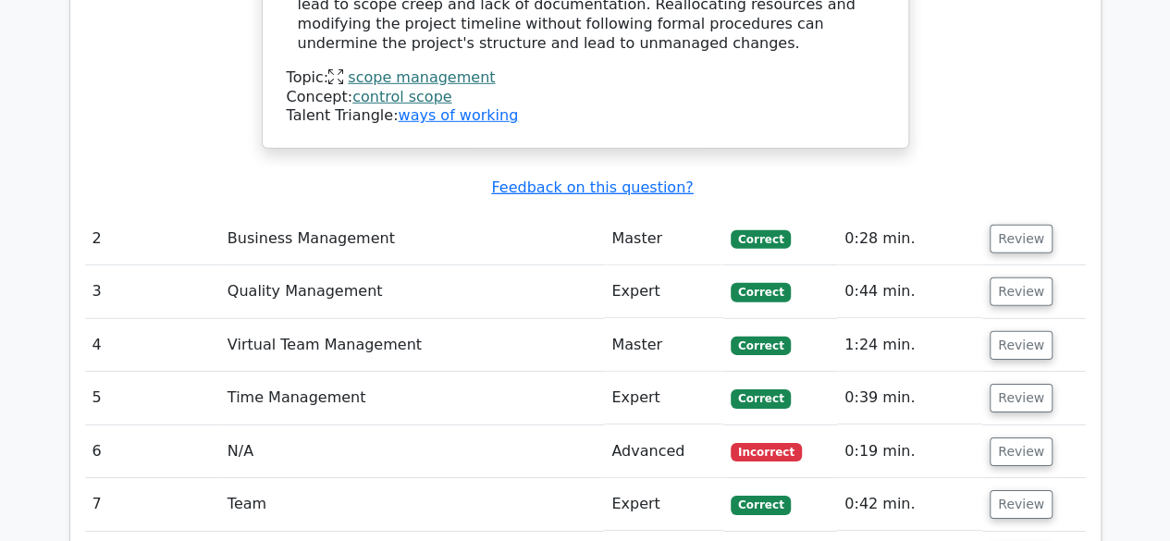
scroll to position [2723, 0]
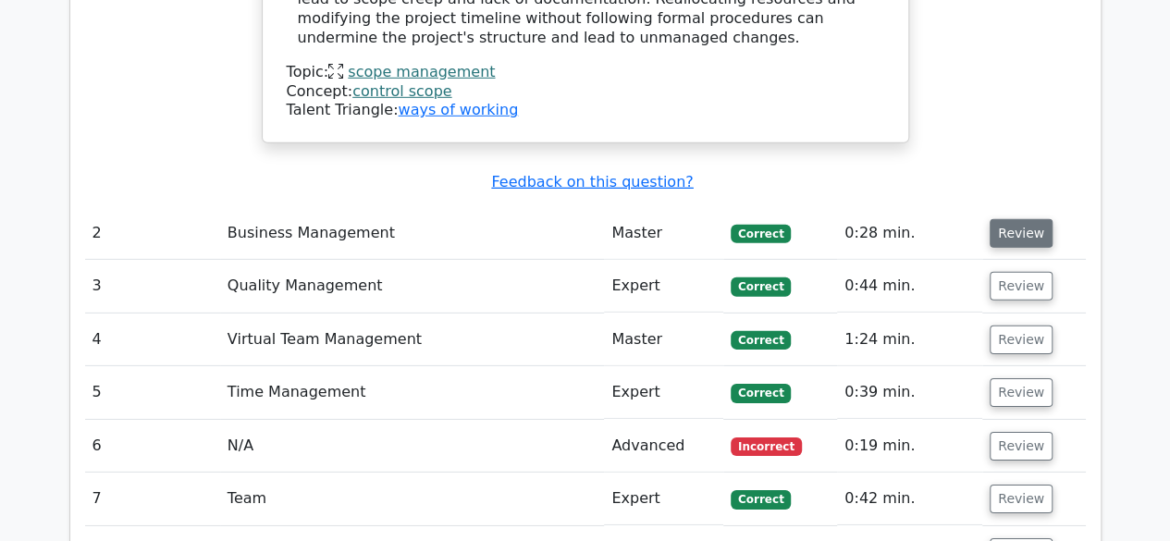
click at [998, 219] on button "Review" at bounding box center [1021, 233] width 63 height 29
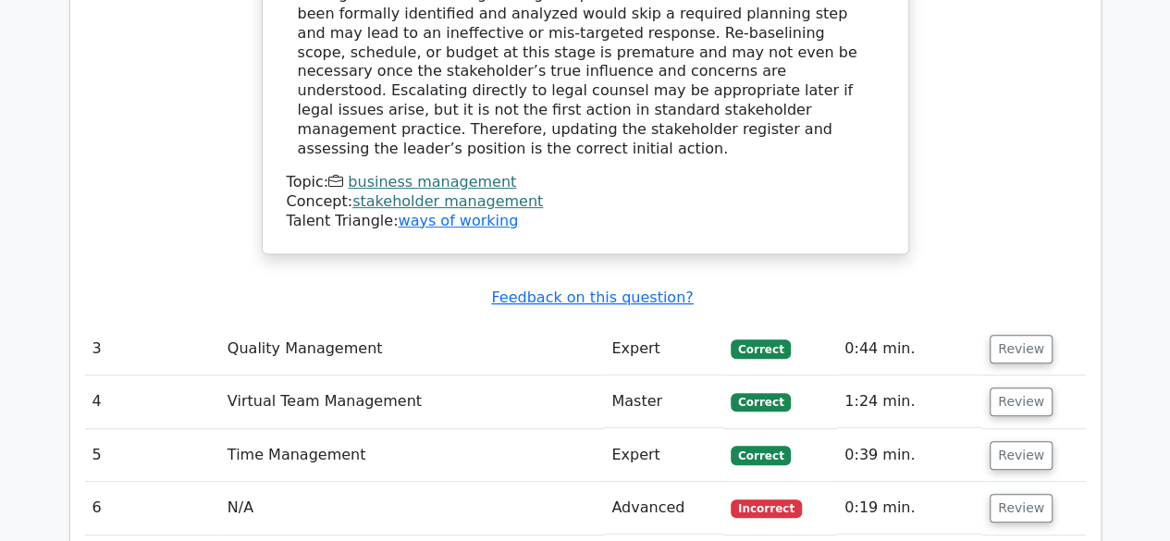
scroll to position [3695, 0]
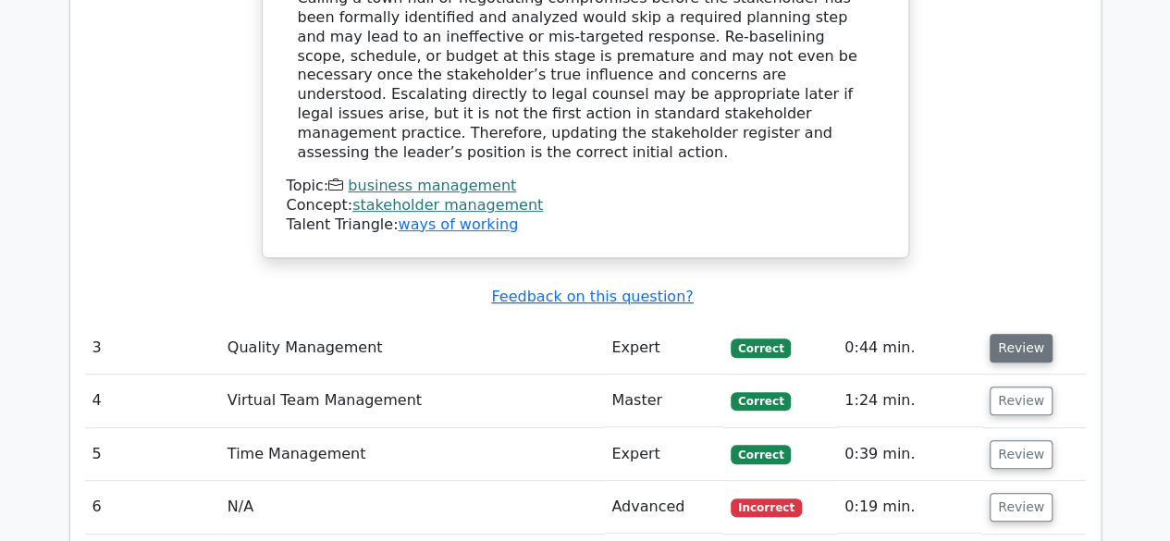
click at [1025, 334] on button "Review" at bounding box center [1021, 348] width 63 height 29
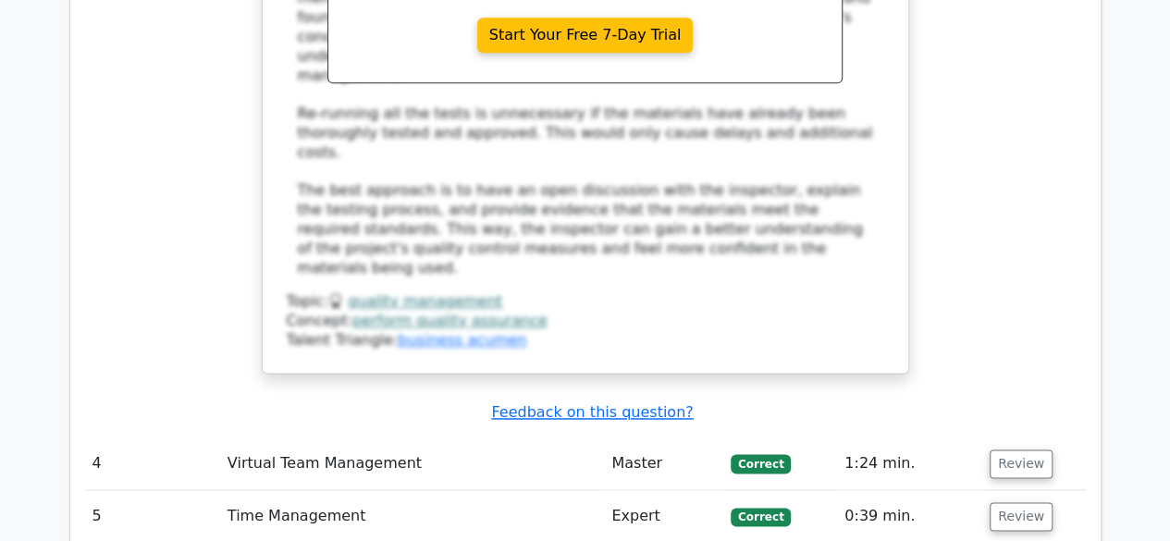
scroll to position [4712, 0]
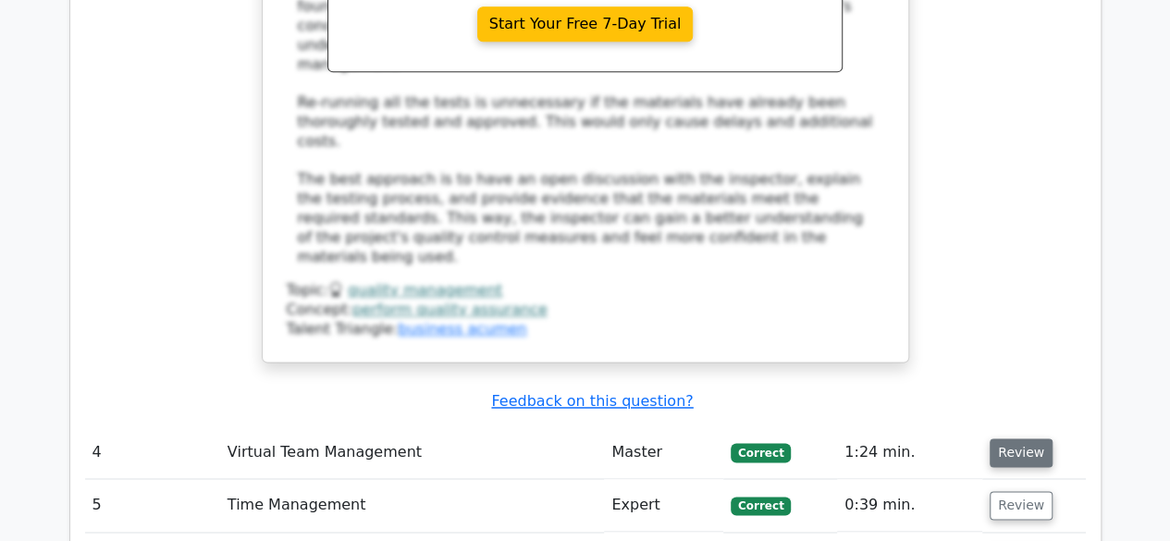
click at [1004, 438] on button "Review" at bounding box center [1021, 452] width 63 height 29
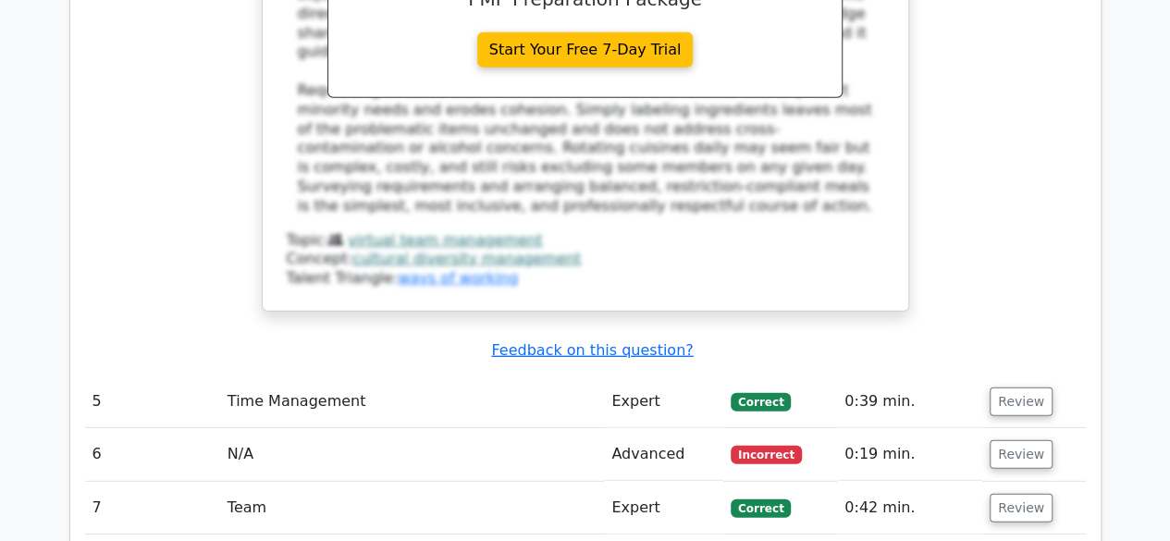
scroll to position [5956, 0]
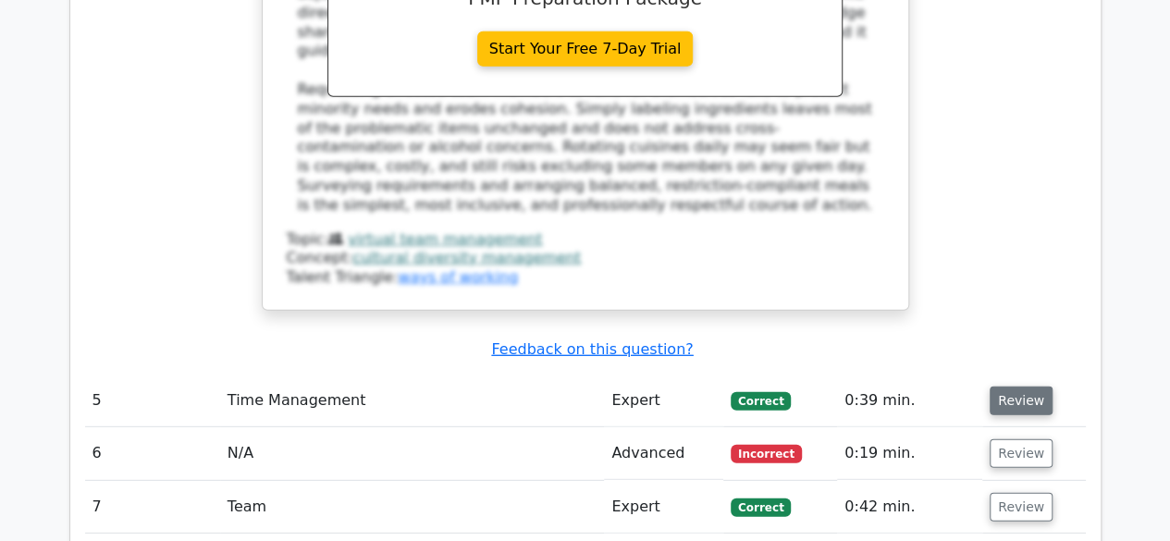
click at [1015, 387] on button "Review" at bounding box center [1021, 401] width 63 height 29
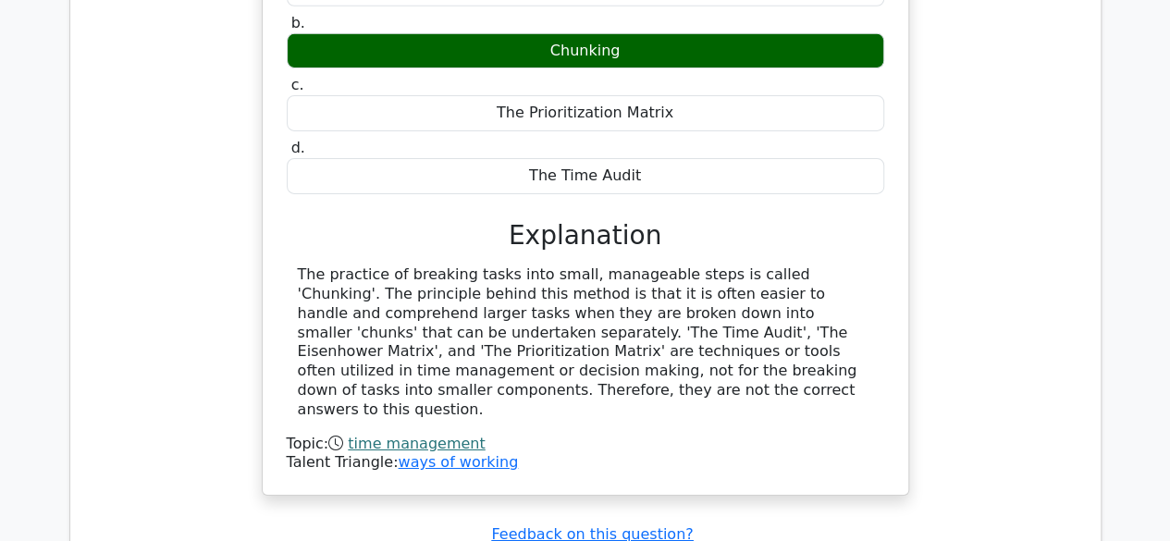
scroll to position [6520, 0]
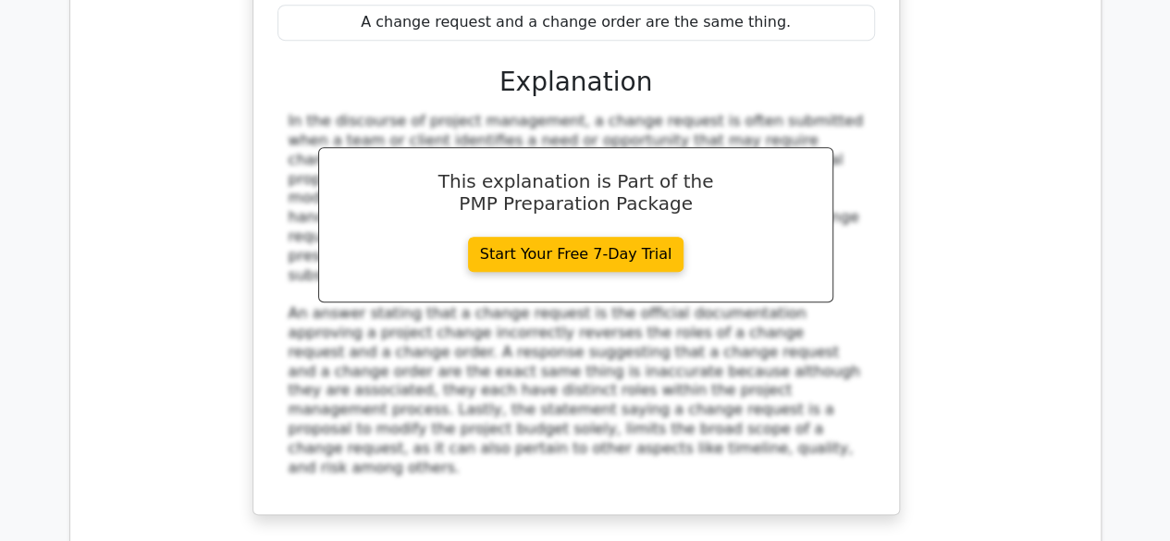
scroll to position [7535, 0]
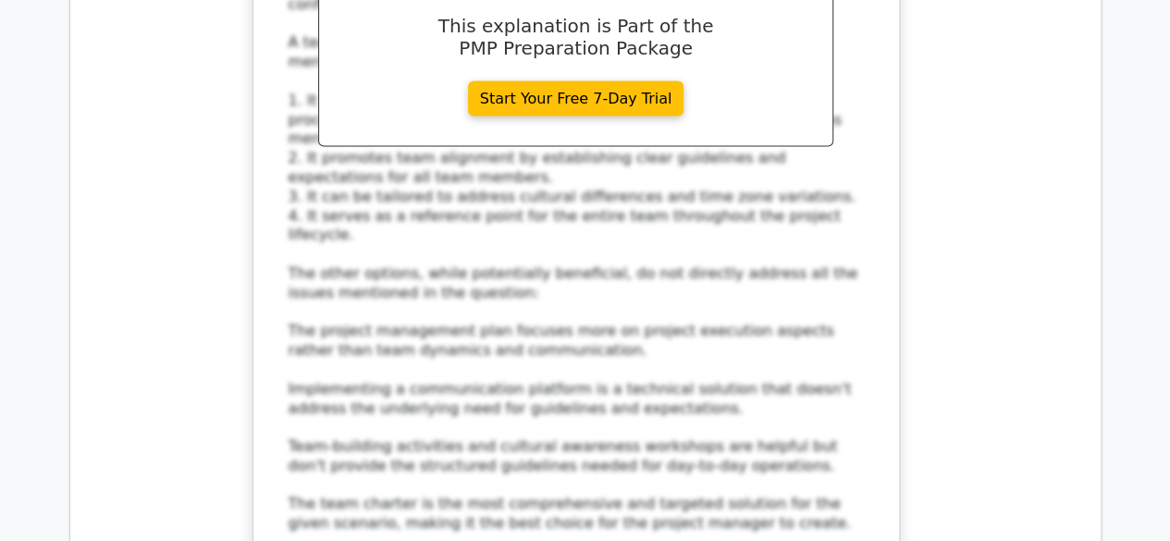
scroll to position [8887, 0]
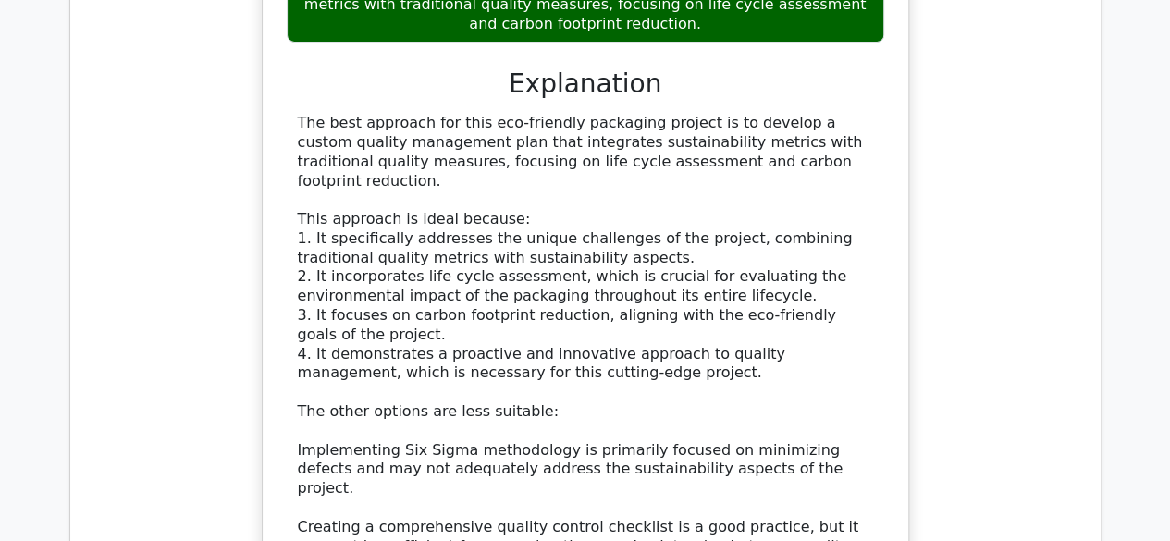
scroll to position [10287, 0]
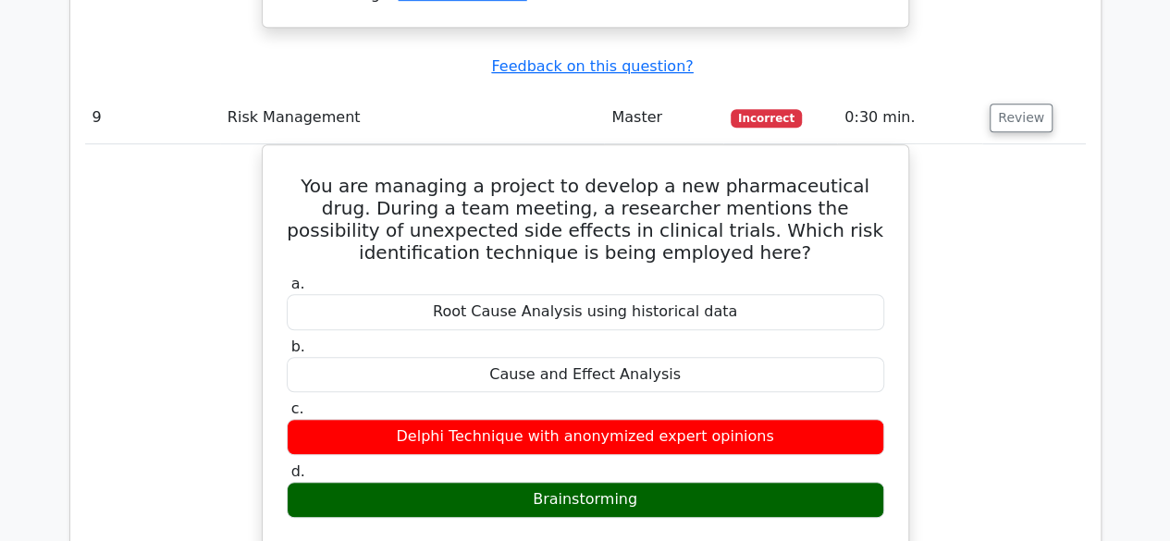
scroll to position [10996, 0]
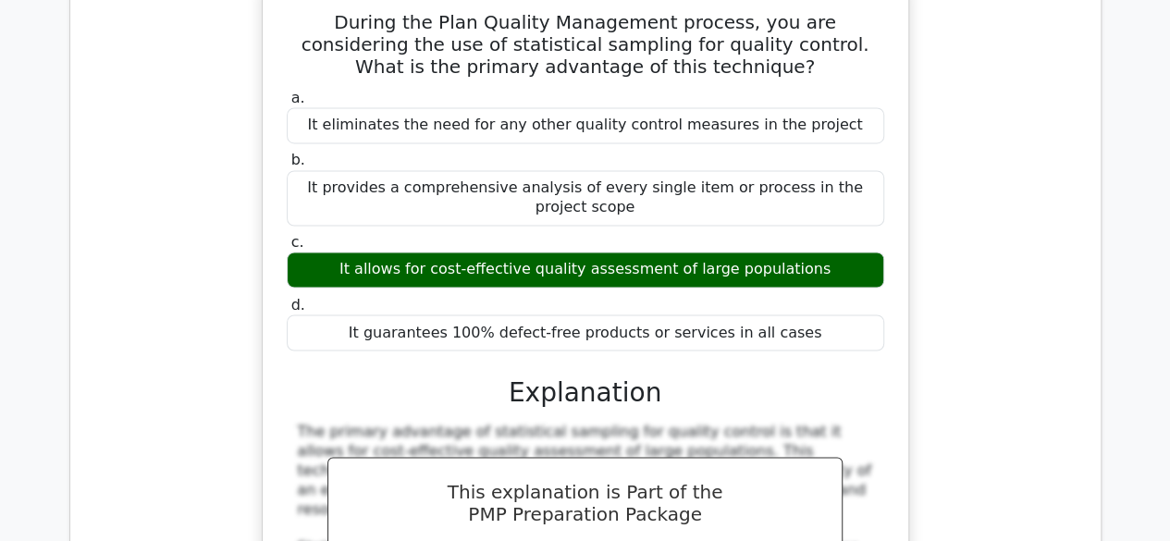
scroll to position [12011, 0]
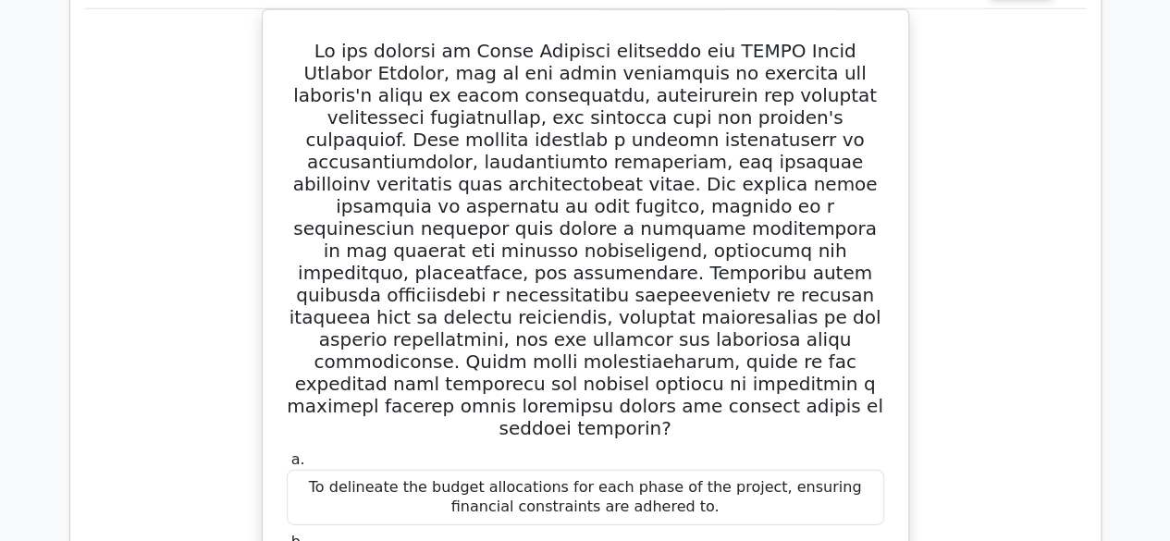
scroll to position [13149, 0]
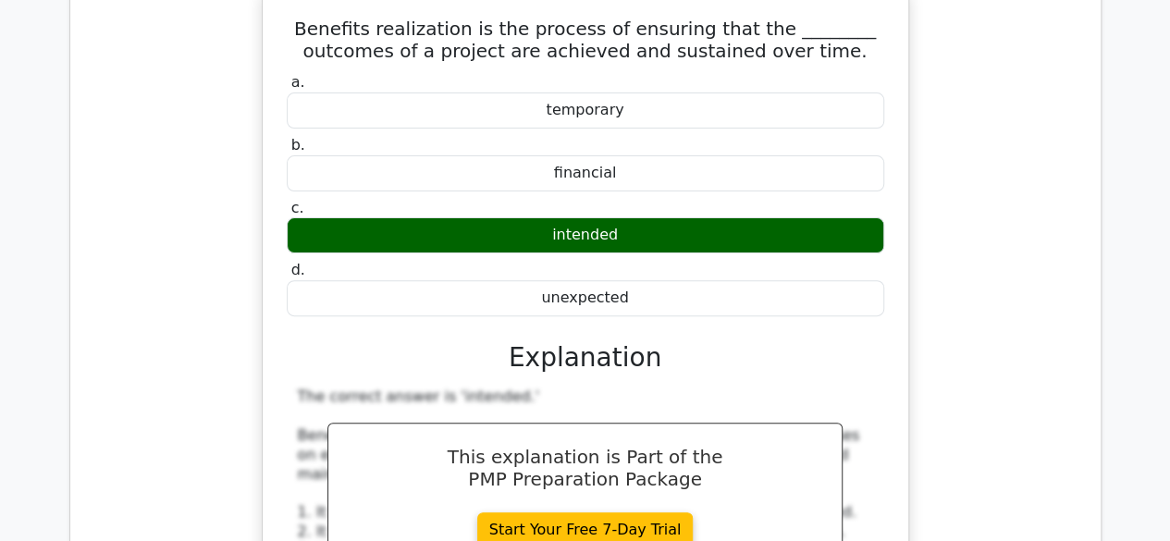
scroll to position [14269, 0]
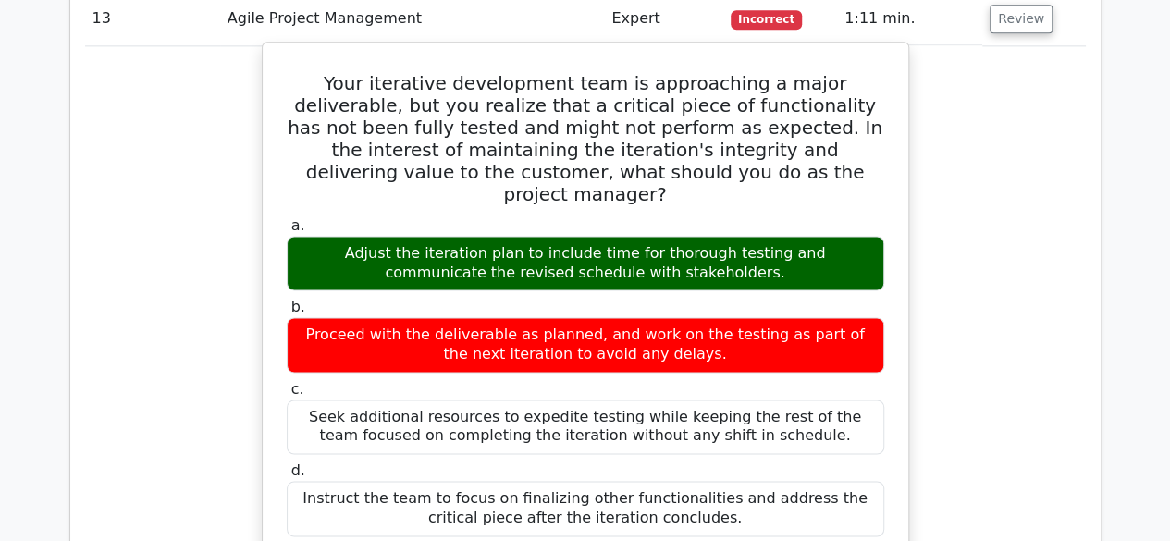
scroll to position [15311, 0]
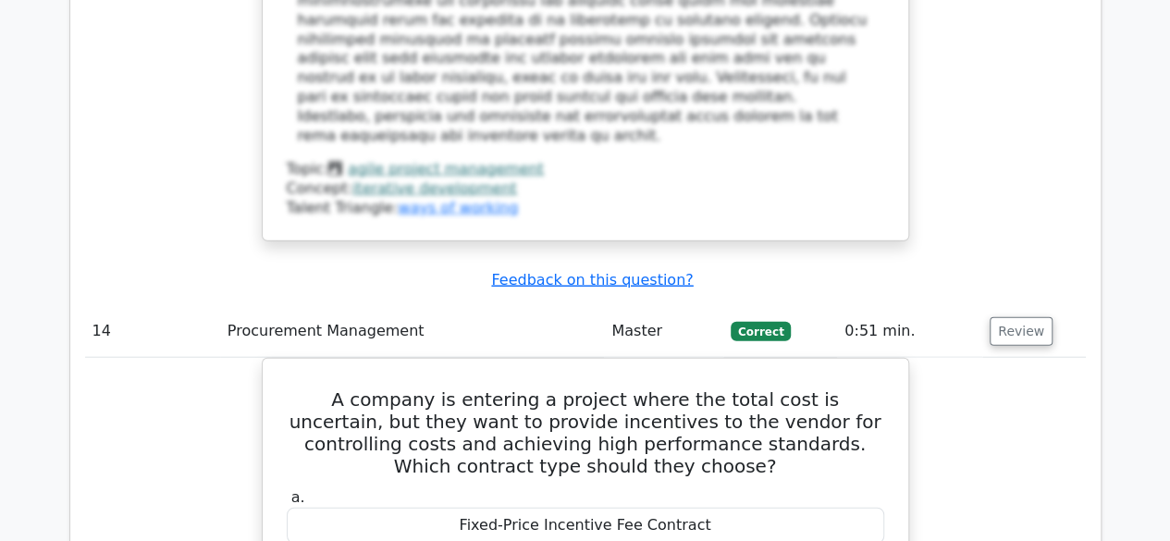
scroll to position [16066, 0]
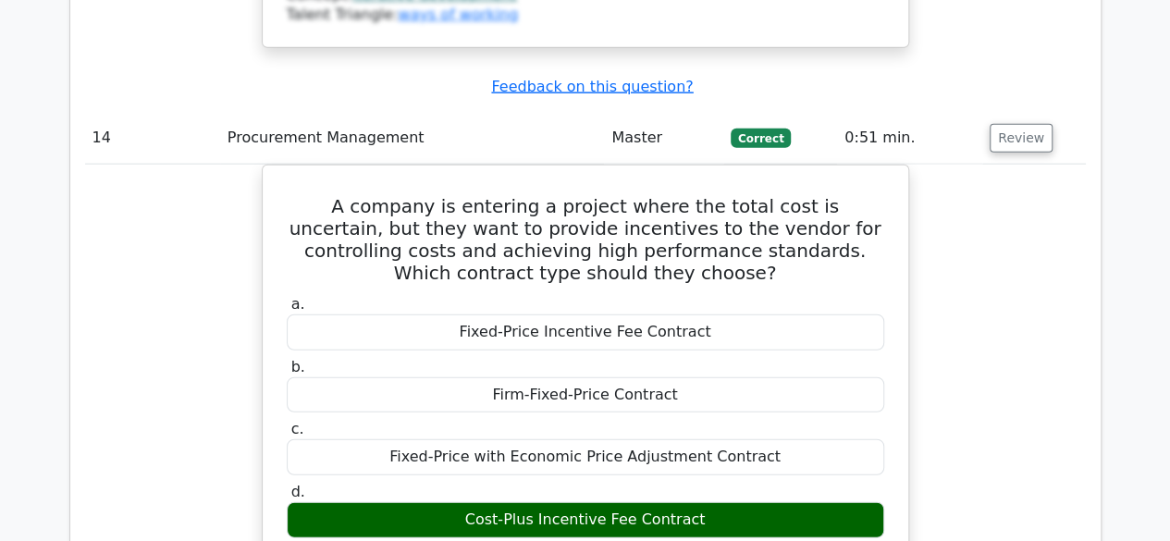
scroll to position [16250, 0]
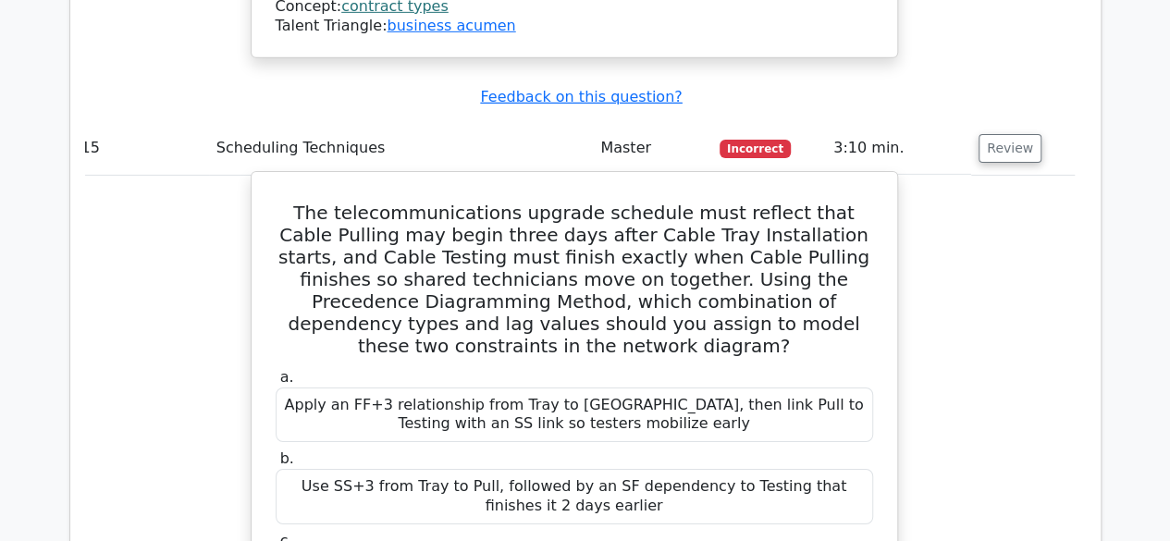
scroll to position [17095, 0]
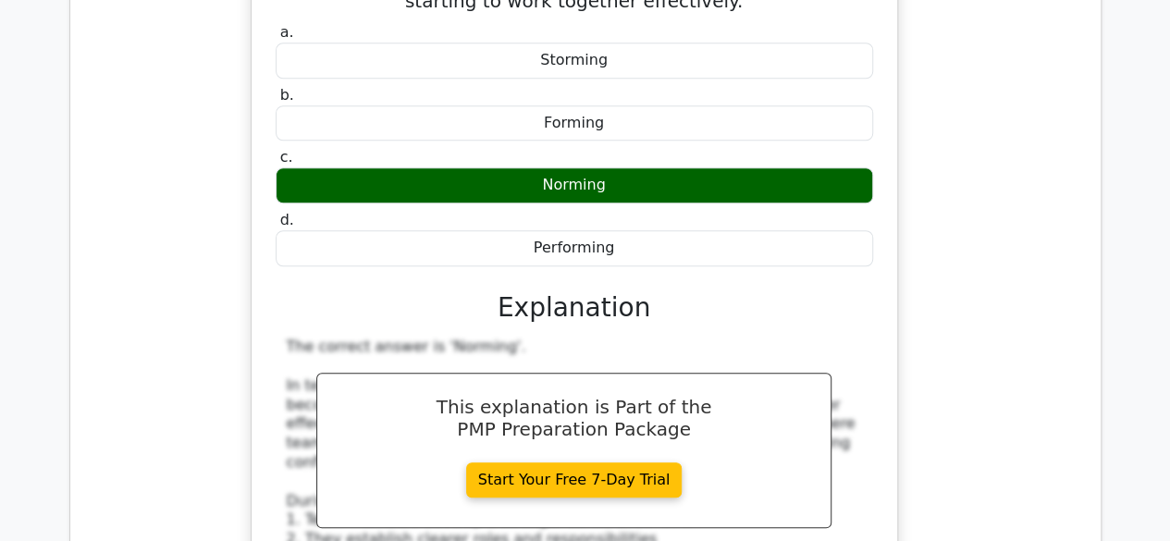
scroll to position [18294, 0]
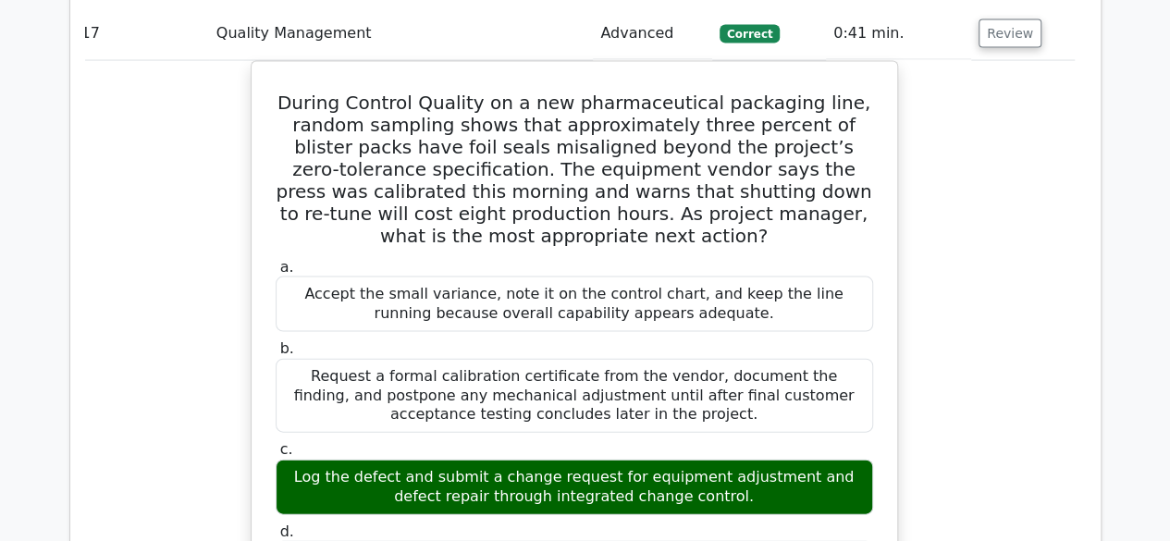
scroll to position [19381, 0]
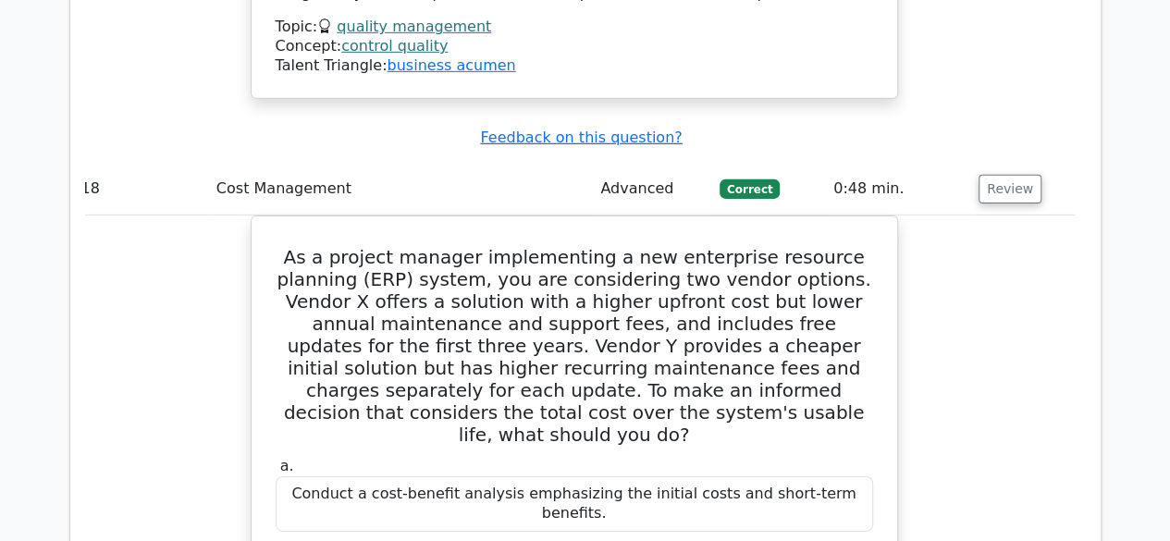
scroll to position [20428, 0]
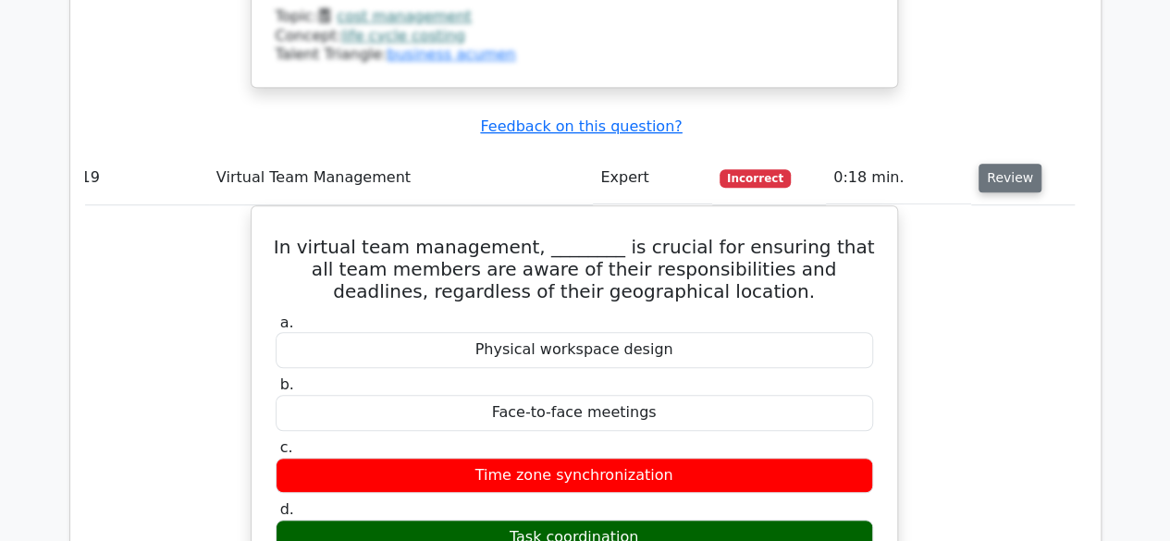
scroll to position [21611, 0]
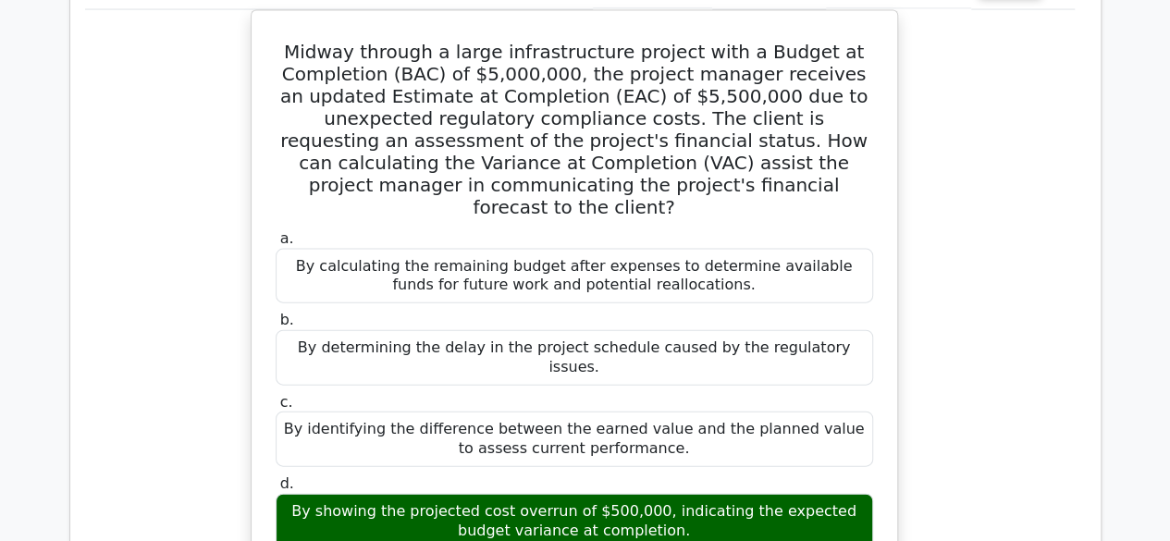
scroll to position [23236, 0]
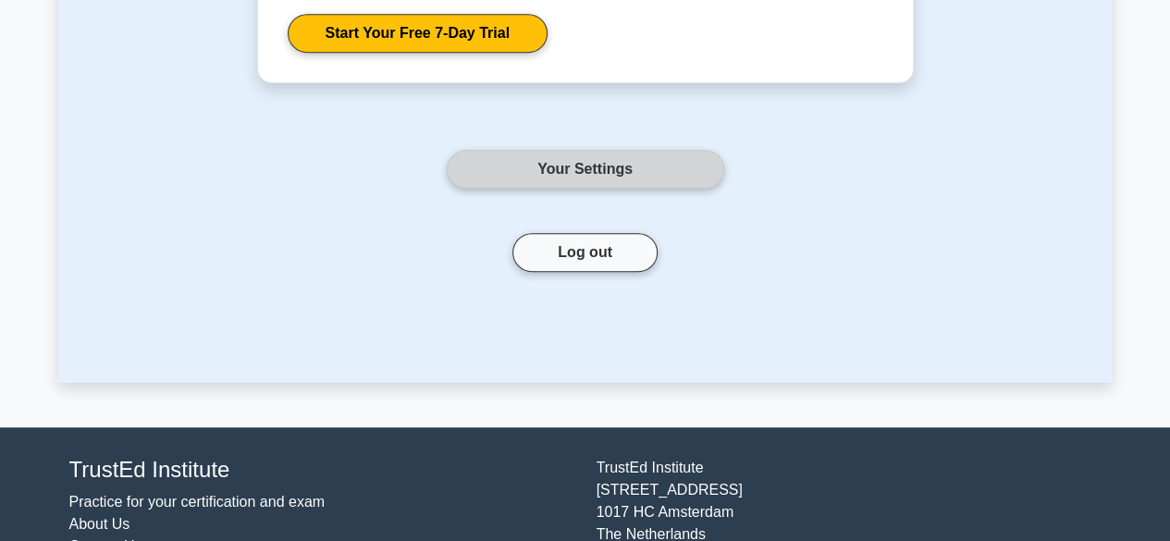
scroll to position [511, 0]
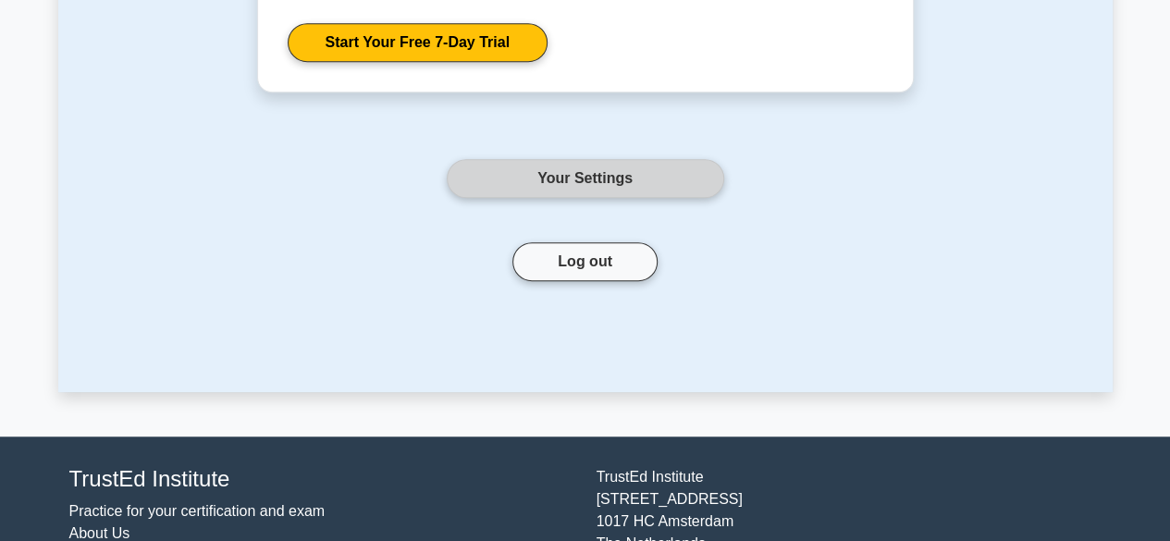
click at [609, 160] on link "Your Settings" at bounding box center [585, 178] width 277 height 39
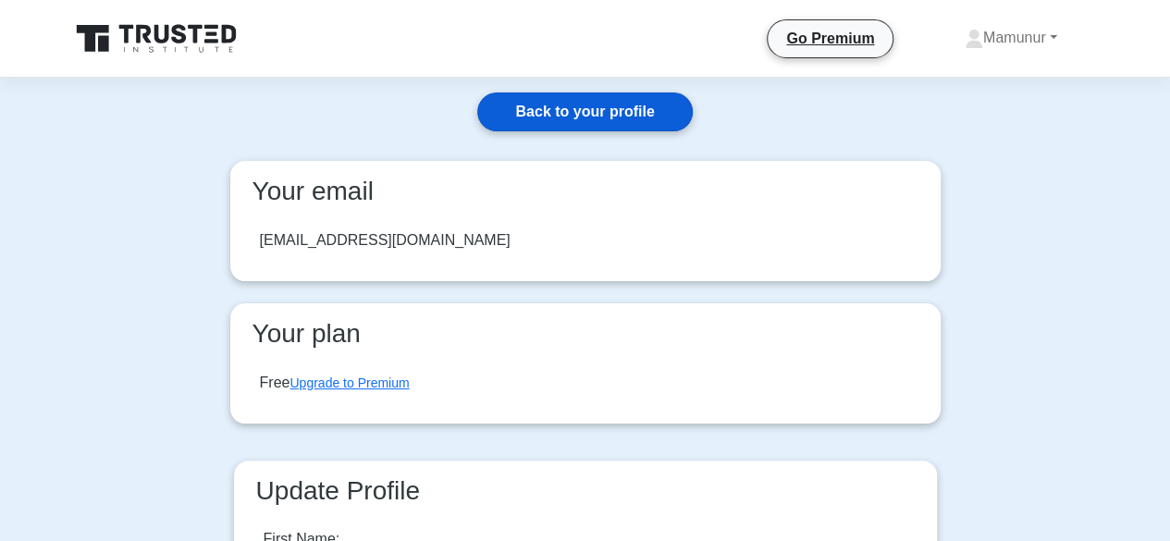
click at [596, 100] on link "Back to your profile" at bounding box center [584, 111] width 215 height 39
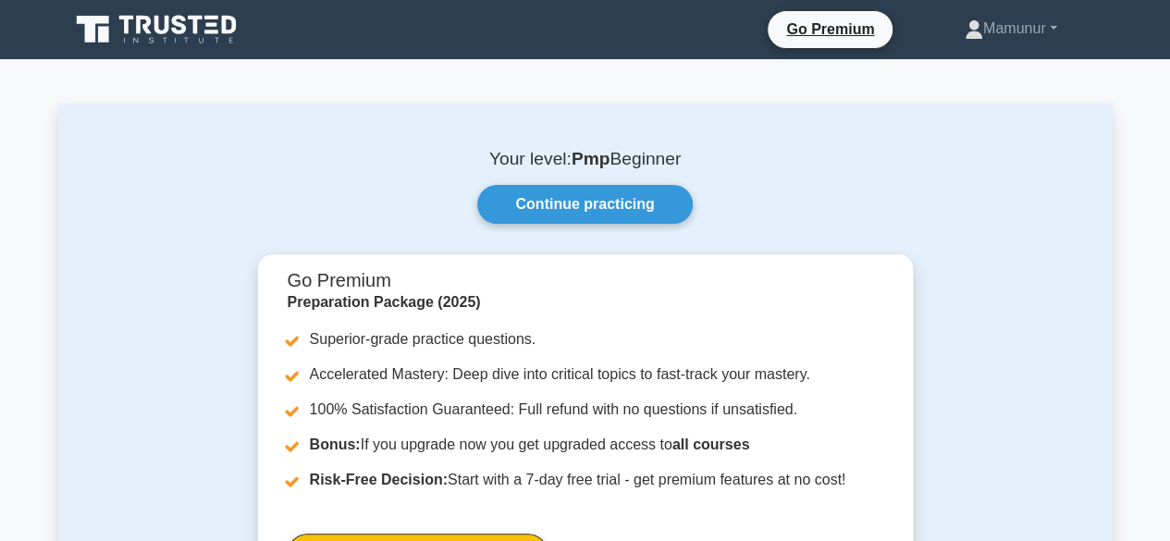
click at [662, 53] on nav "Go Premium [GEOGRAPHIC_DATA] Profile" at bounding box center [585, 29] width 1170 height 59
